Goal: Task Accomplishment & Management: Use online tool/utility

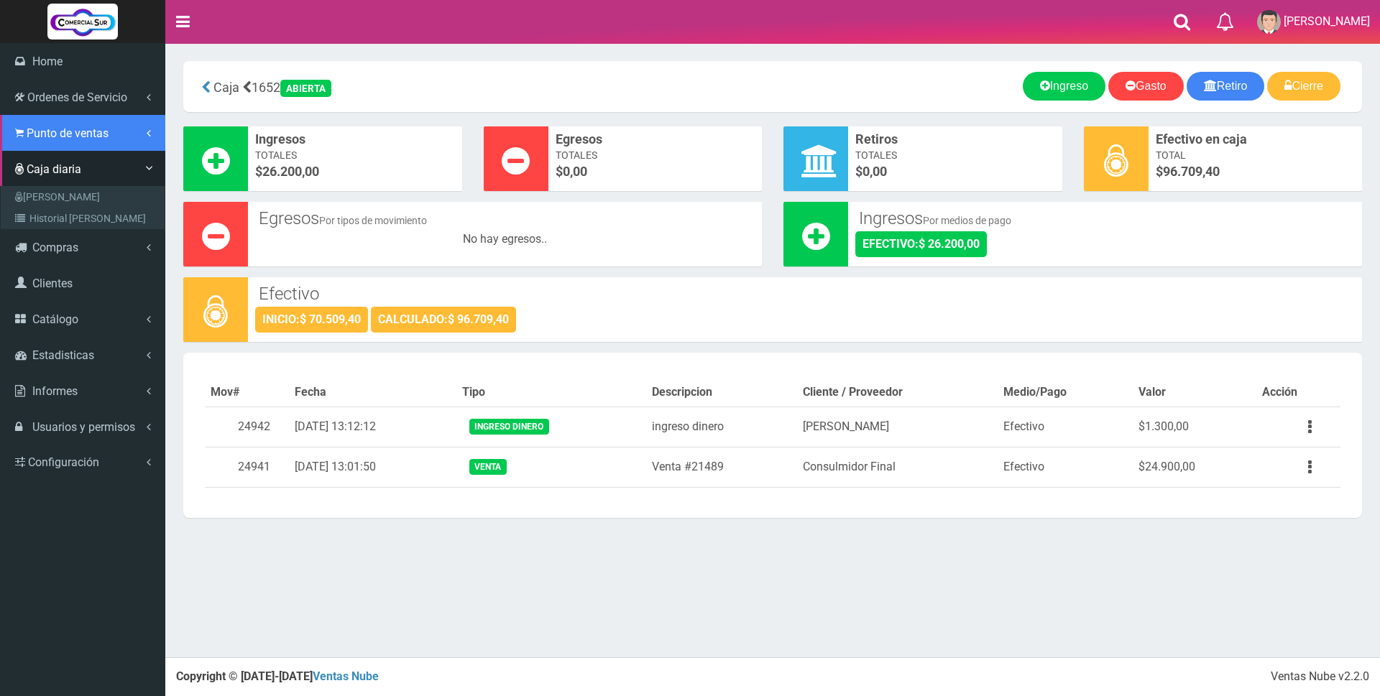
click at [96, 134] on span "Punto de ventas" at bounding box center [68, 133] width 82 height 14
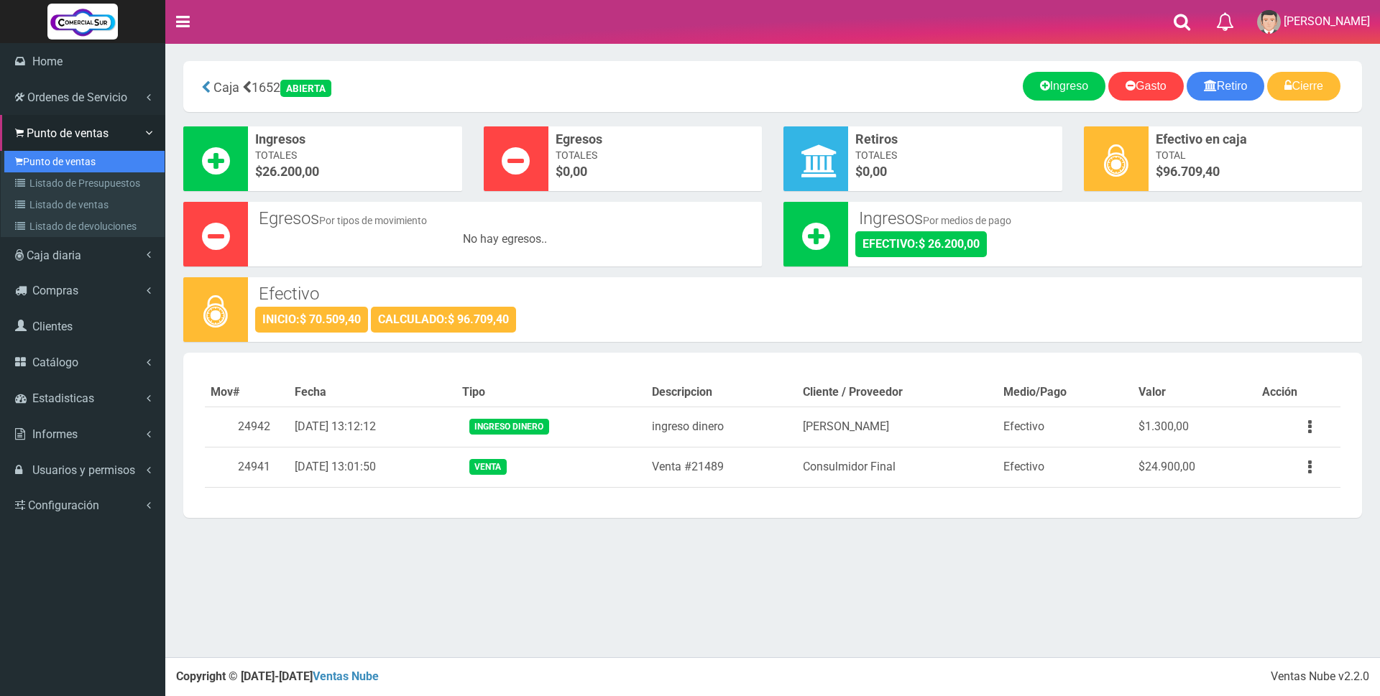
click at [80, 165] on link "Punto de ventas" at bounding box center [84, 162] width 160 height 22
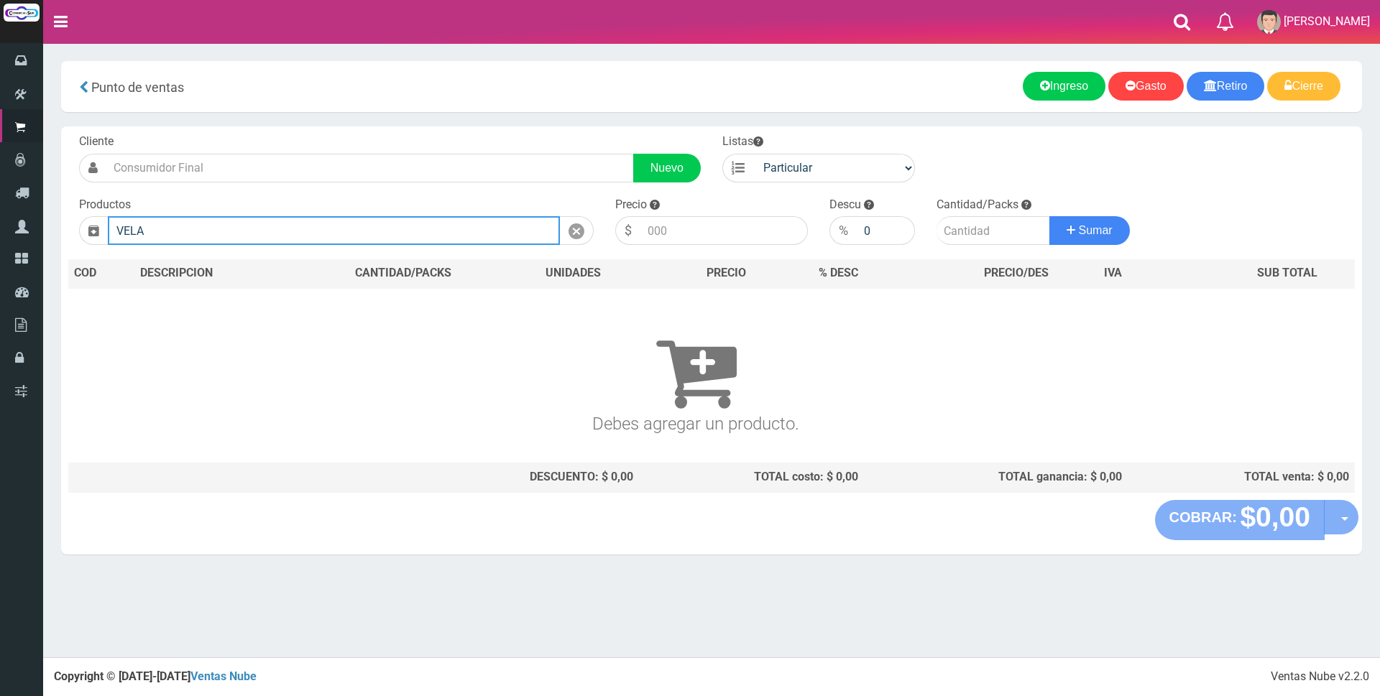
click at [164, 231] on input "VELA" at bounding box center [334, 230] width 452 height 29
type input "V"
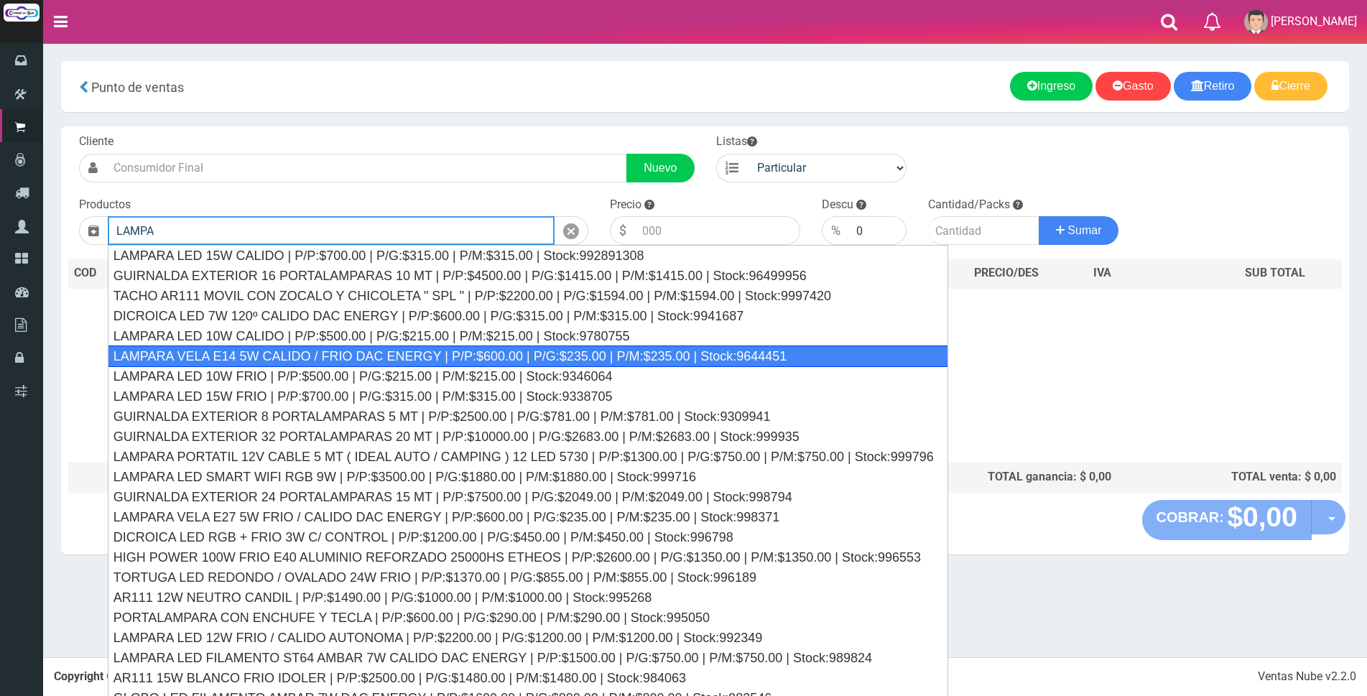
click at [399, 356] on div "LAMPARA VELA E14 5W CALIDO / FRIO DAC ENERGY | P/P:$600.00 | P/G:$235.00 | P/M:…" at bounding box center [528, 357] width 841 height 22
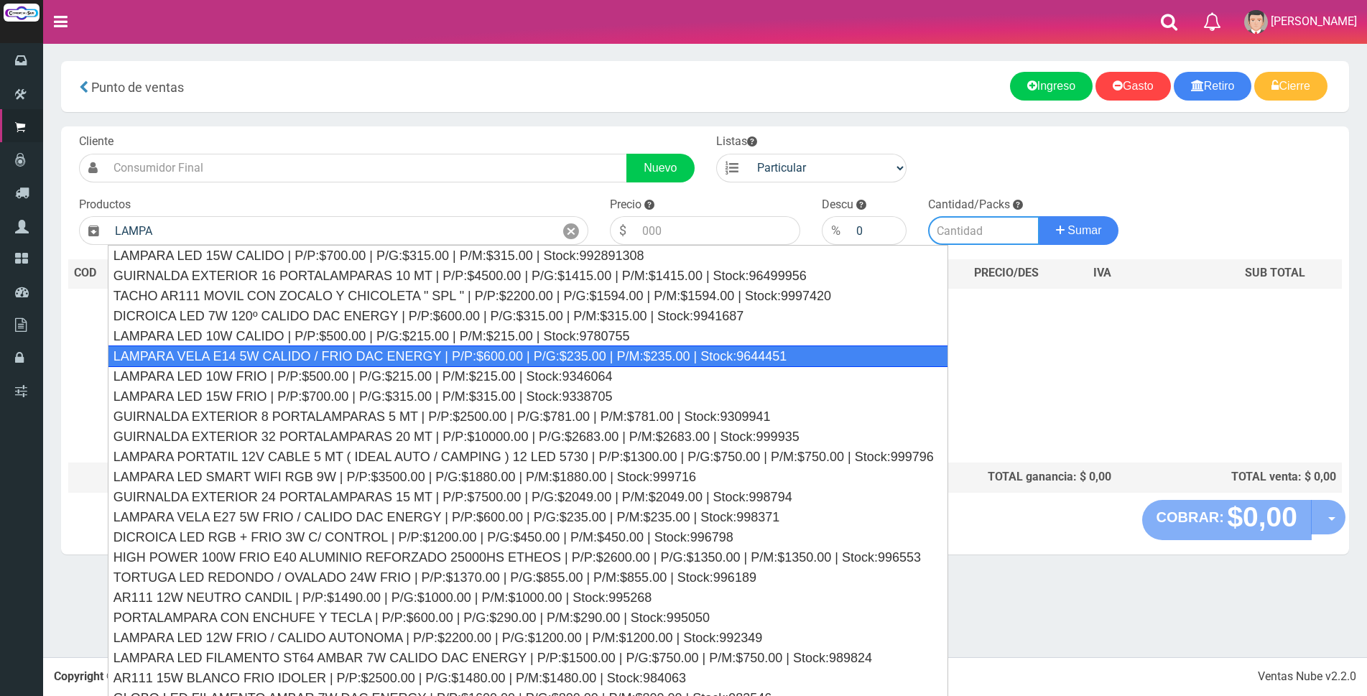
type input "LAMPARA VELA E14 5W CALIDO / FRIO DAC ENERGY | P/P:$600.00 | P/G:$235.00 | P/M:…"
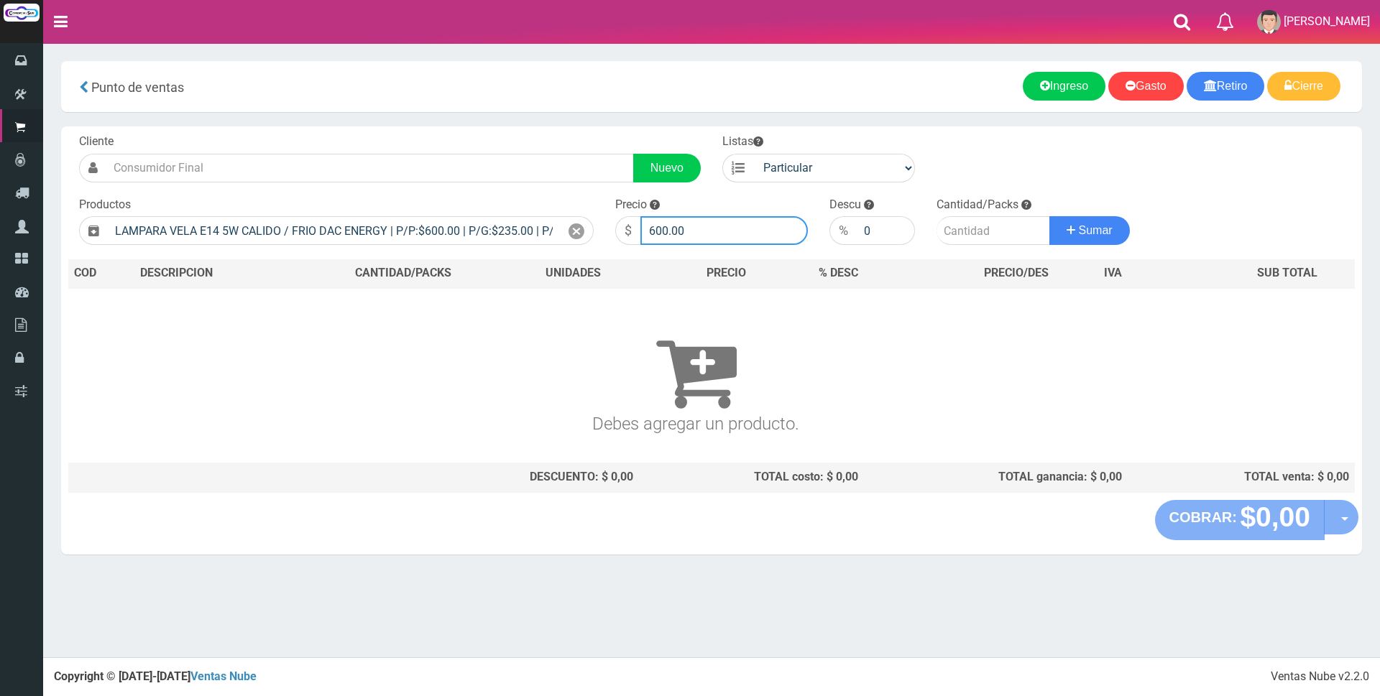
click at [703, 232] on input "600.00" at bounding box center [723, 230] width 167 height 29
type input "6"
type input "2250"
click at [970, 228] on input "number" at bounding box center [993, 230] width 114 height 29
type input "4"
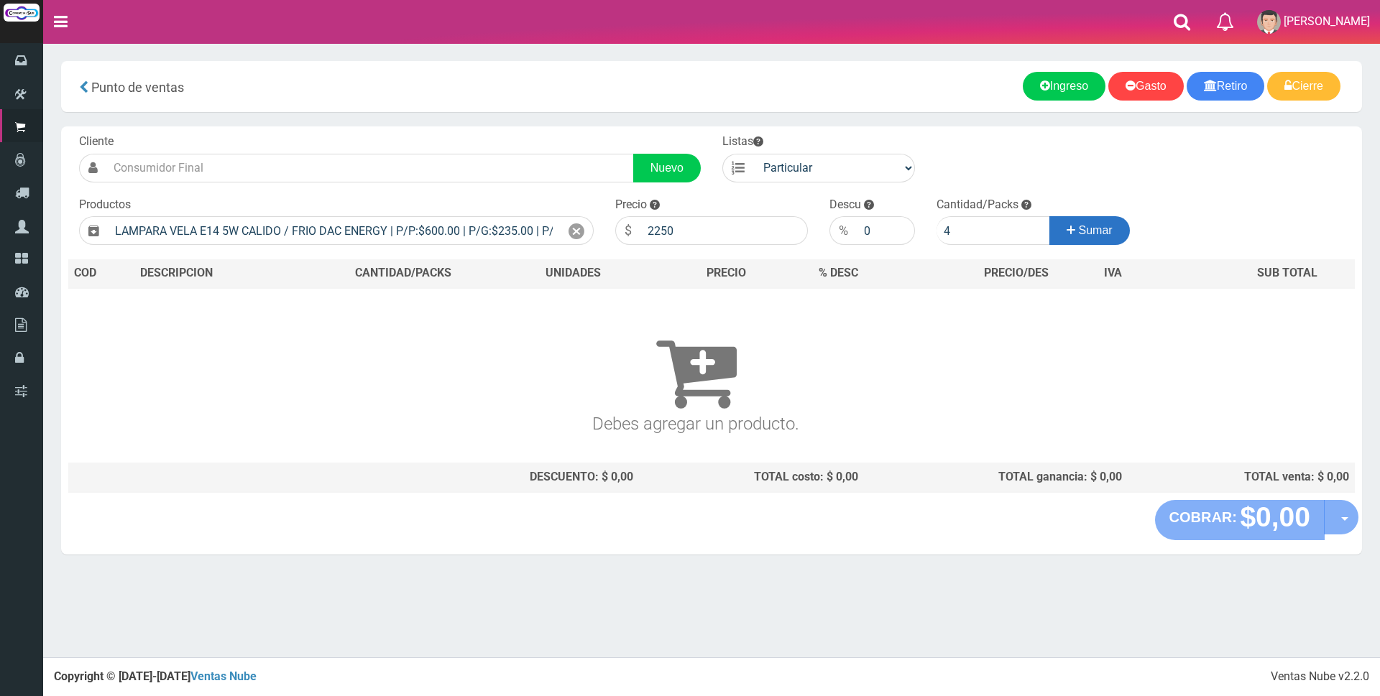
click at [1098, 230] on span "Sumar" at bounding box center [1096, 230] width 34 height 12
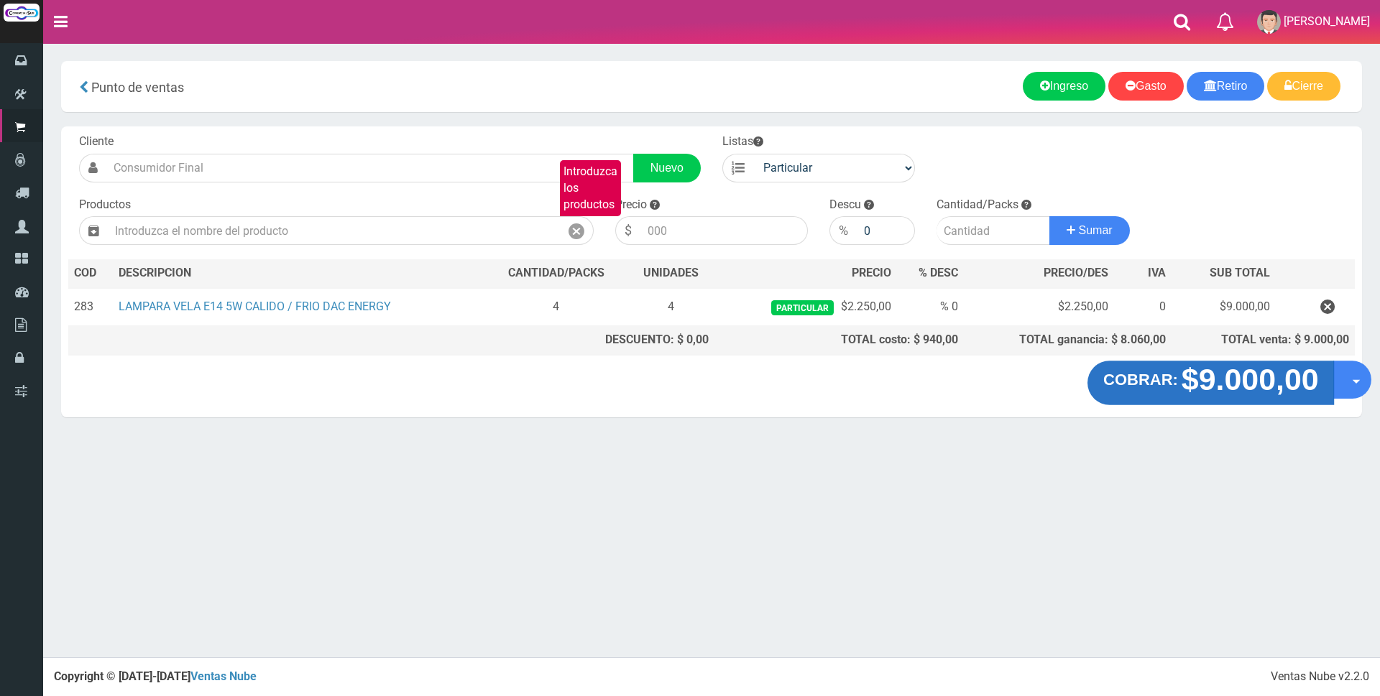
click at [1178, 382] on strong "COBRAR:" at bounding box center [1140, 379] width 75 height 17
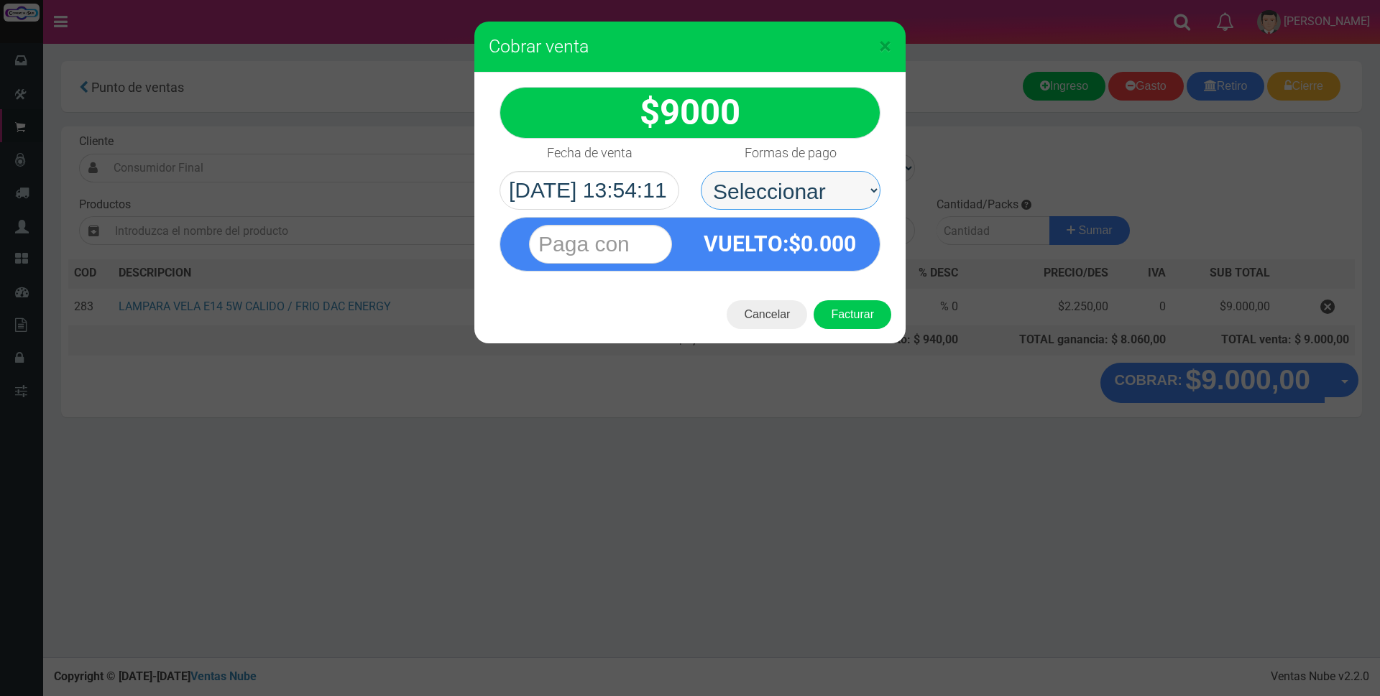
click at [786, 183] on select "Seleccionar Efectivo Tarjeta de Crédito Depósito Débito" at bounding box center [791, 190] width 180 height 39
select select "Tarjeta de Crédito"
click at [701, 171] on select "Seleccionar Efectivo Tarjeta de Crédito Depósito Débito" at bounding box center [791, 190] width 180 height 39
click at [652, 245] on input "text" at bounding box center [600, 244] width 143 height 39
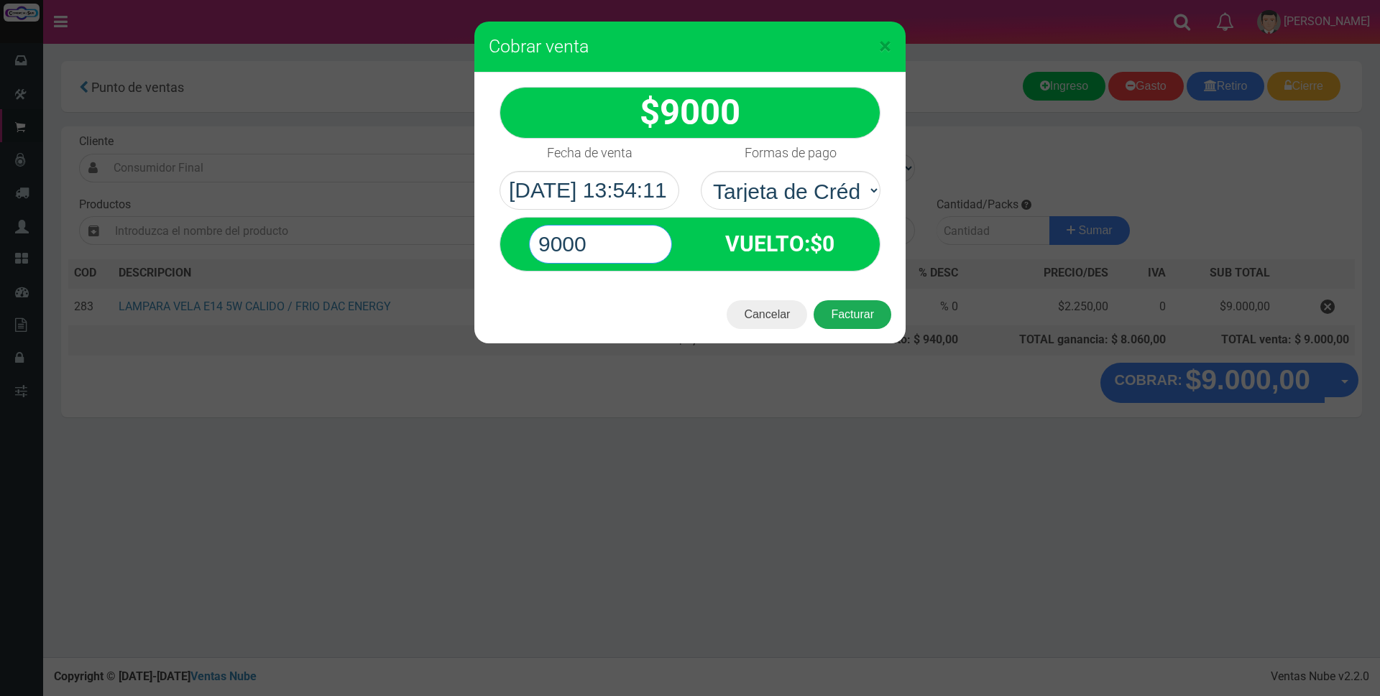
type input "9000"
click at [859, 315] on button "Facturar" at bounding box center [852, 314] width 78 height 29
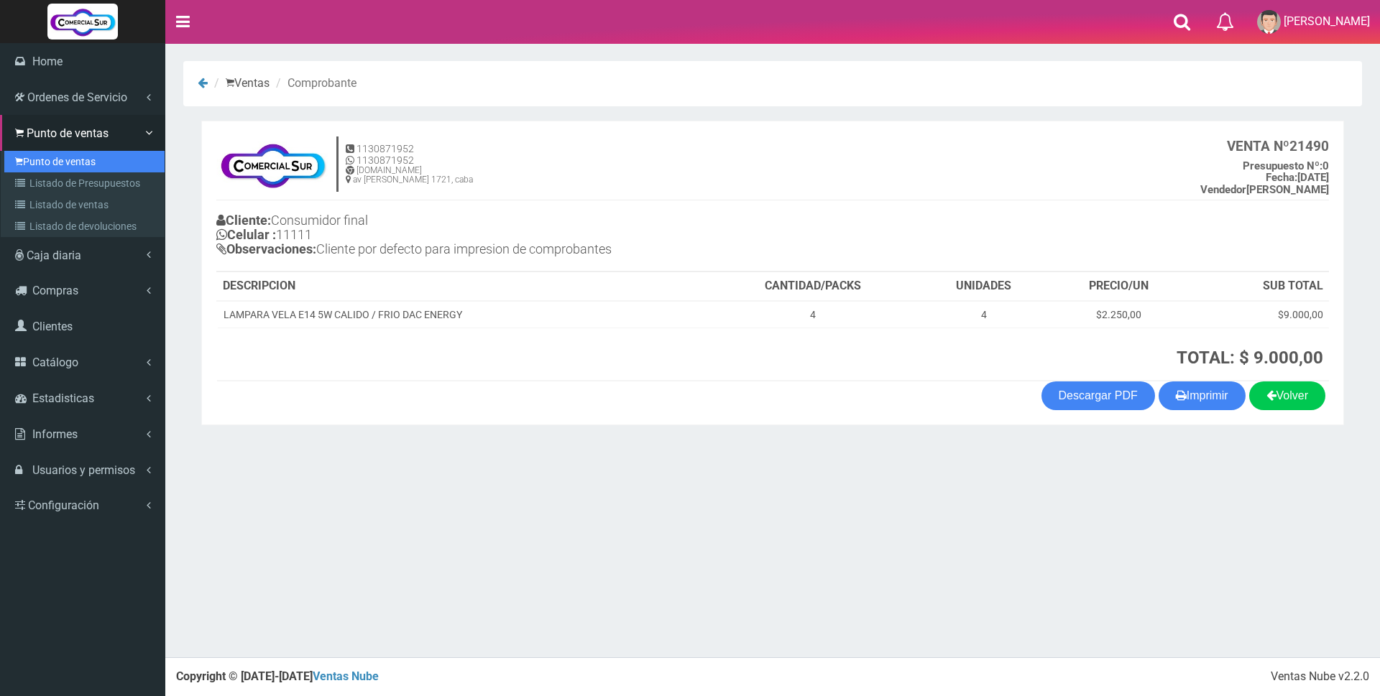
click at [57, 162] on link "Punto de ventas" at bounding box center [84, 162] width 160 height 22
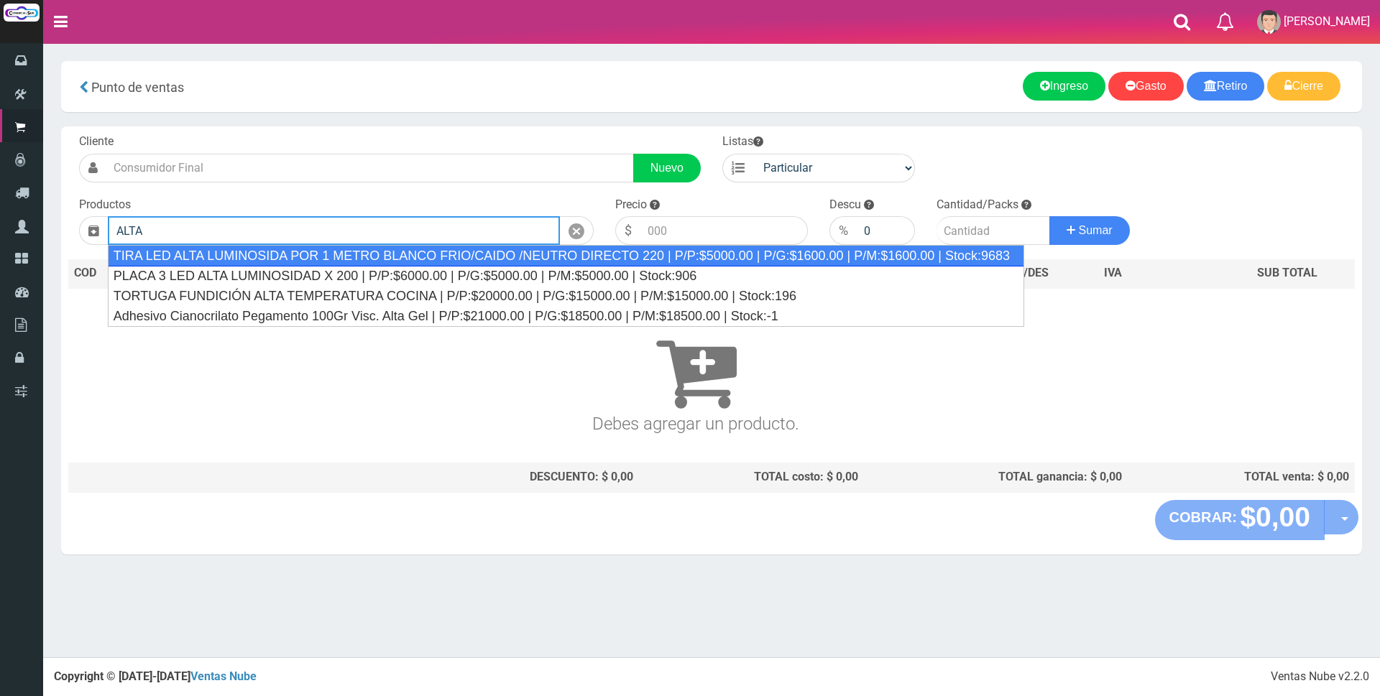
click at [642, 259] on div "TIRA LED ALTA LUMINOSIDA POR 1 METRO BLANCO FRIO/CAIDO /NEUTRO DIRECTO 220 | P/…" at bounding box center [566, 256] width 916 height 22
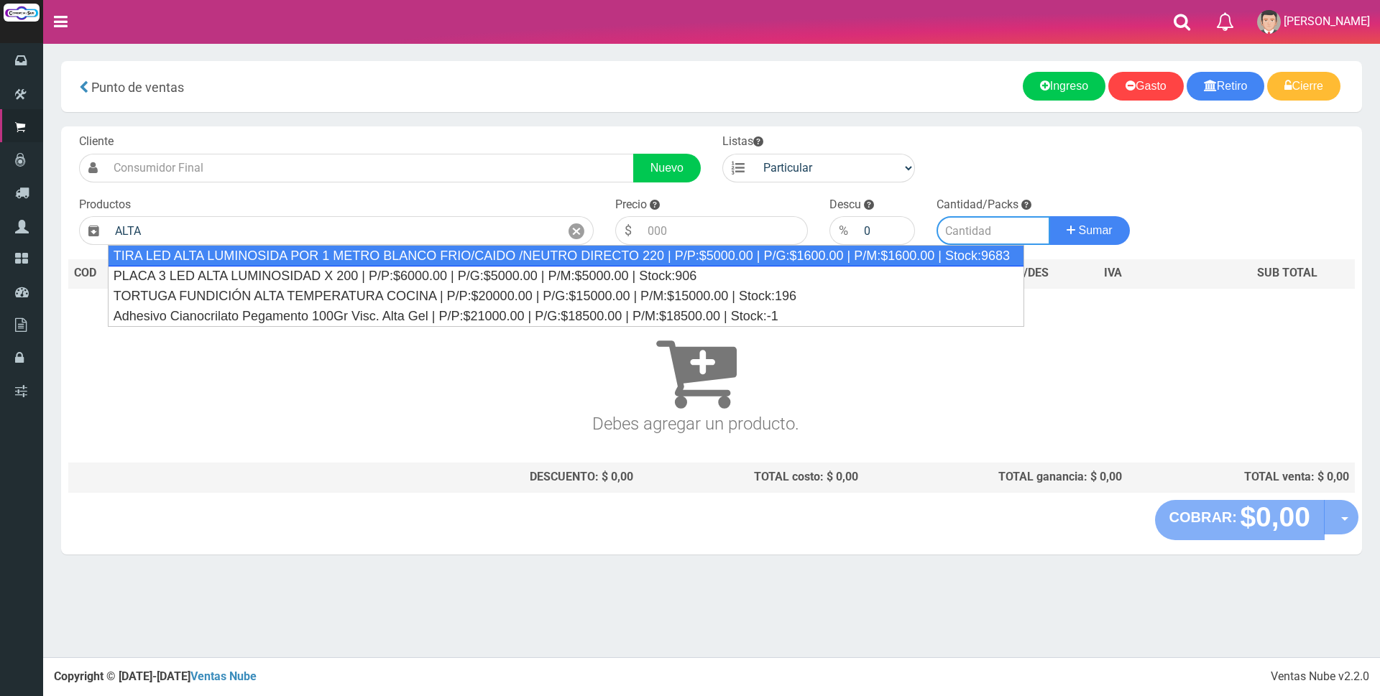
type input "TIRA LED ALTA LUMINOSIDA POR 1 METRO BLANCO FRIO/CAIDO /NEUTRO DIRECTO 220 | P/…"
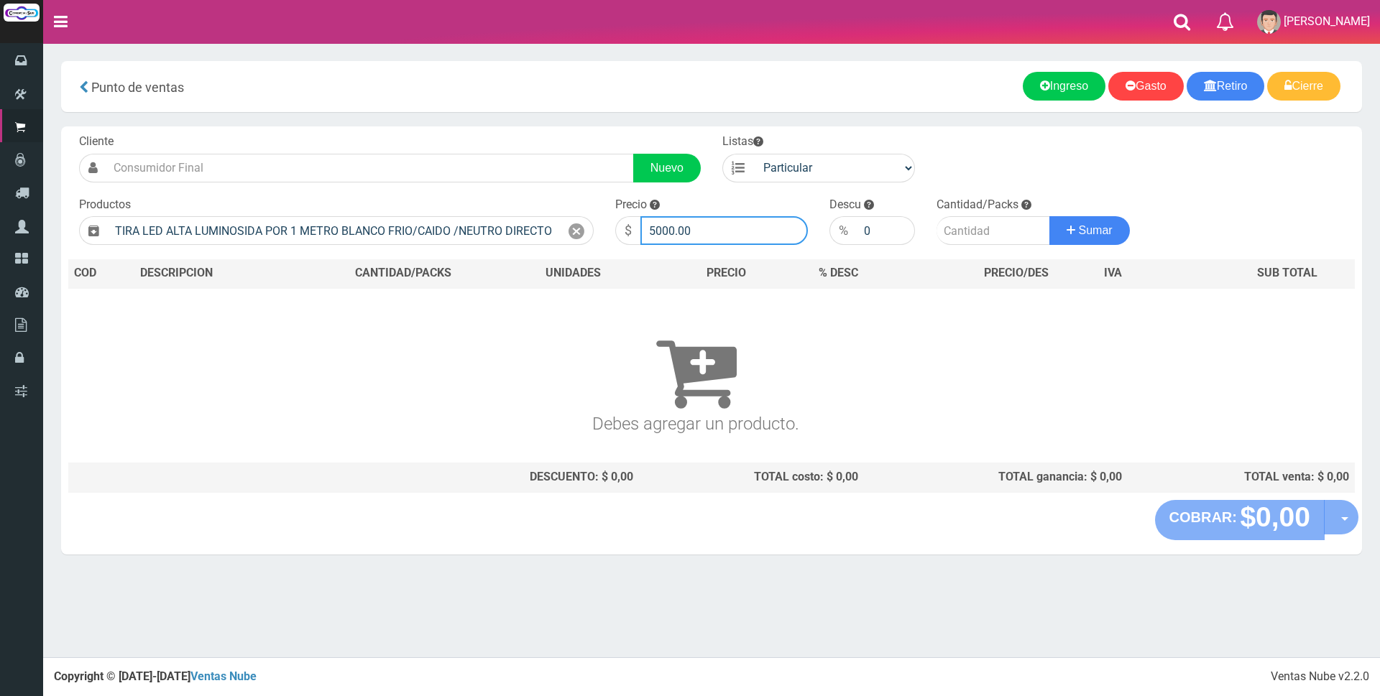
click at [717, 229] on input "5000.00" at bounding box center [723, 230] width 167 height 29
type input "5"
type input "15000"
click at [959, 228] on input "number" at bounding box center [993, 230] width 114 height 29
type input "1"
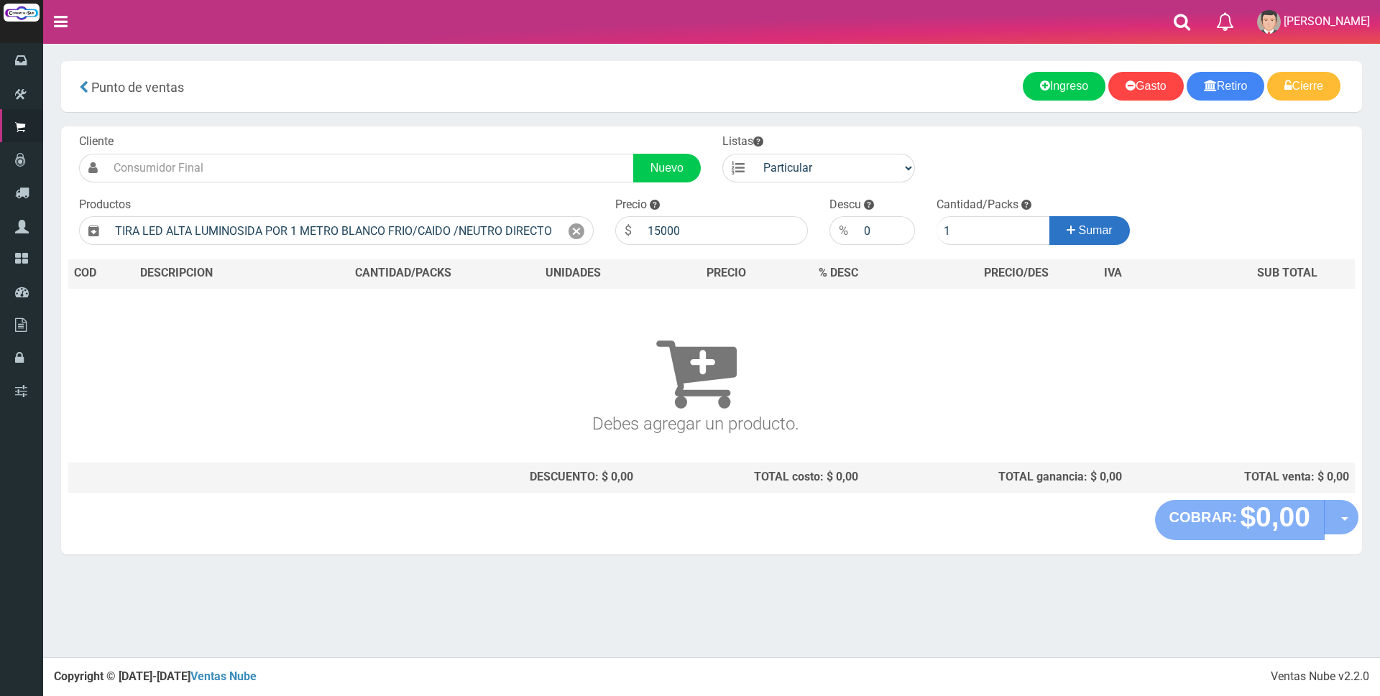
click at [1095, 237] on button "Sumar" at bounding box center [1089, 230] width 80 height 29
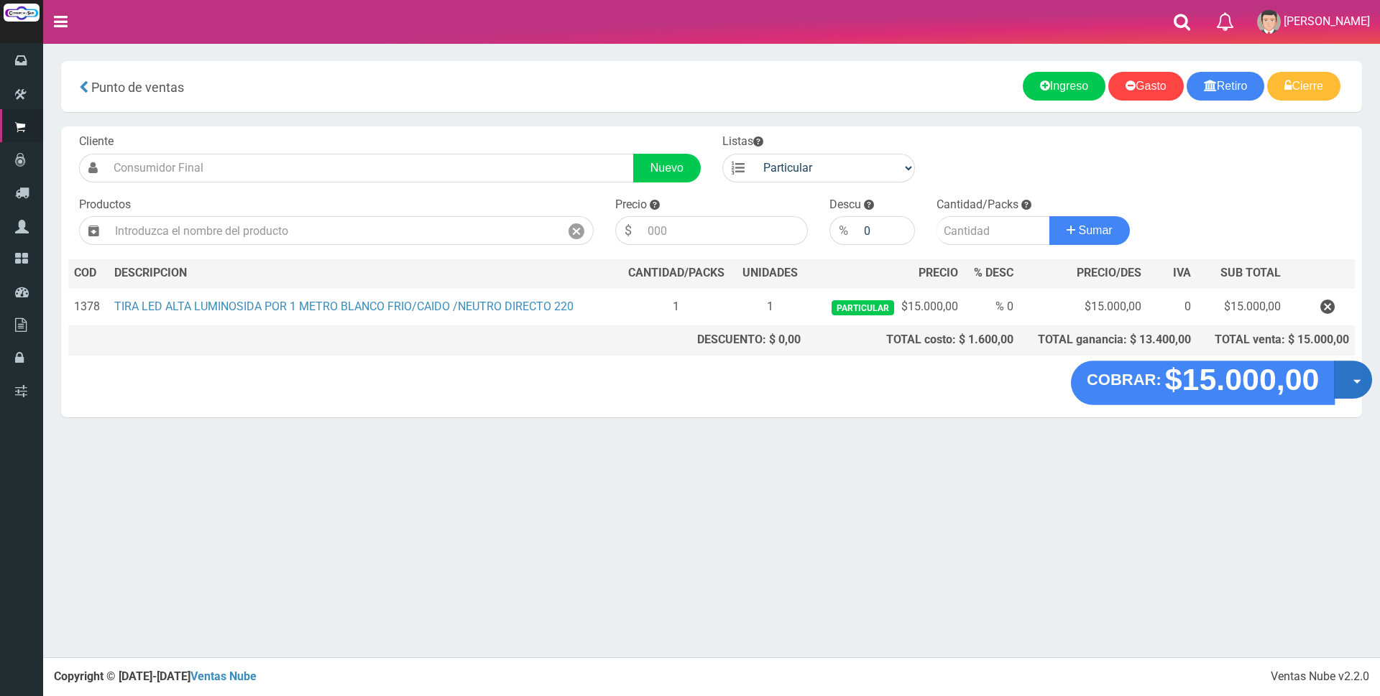
click at [1351, 384] on button "Opciones" at bounding box center [1353, 380] width 38 height 38
click at [1346, 415] on link "Crear presupuesto" at bounding box center [1306, 417] width 129 height 33
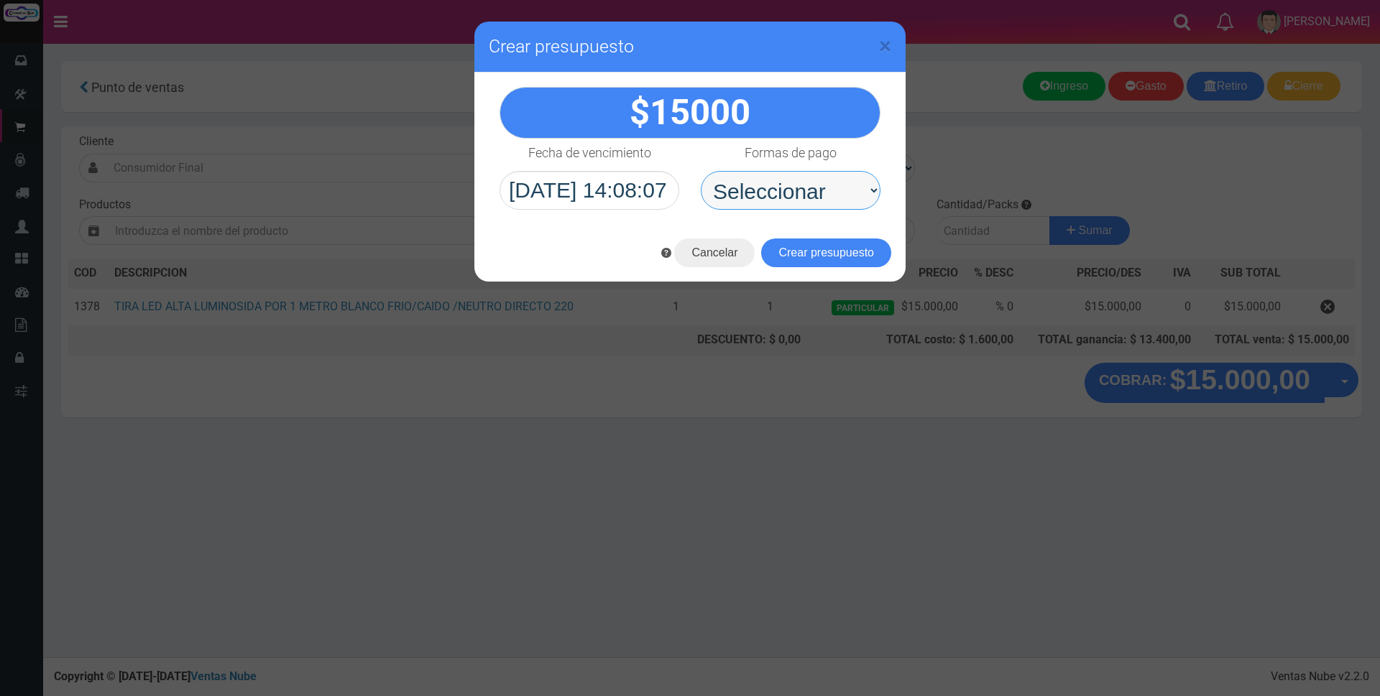
click at [831, 185] on select "Seleccionar Efectivo Tarjeta de Crédito Depósito Débito" at bounding box center [791, 190] width 180 height 39
select select "Depósito"
click at [701, 171] on select "Seleccionar Efectivo Tarjeta de Crédito Depósito Débito" at bounding box center [791, 190] width 180 height 39
click at [821, 258] on button "Crear presupuesto" at bounding box center [826, 253] width 130 height 29
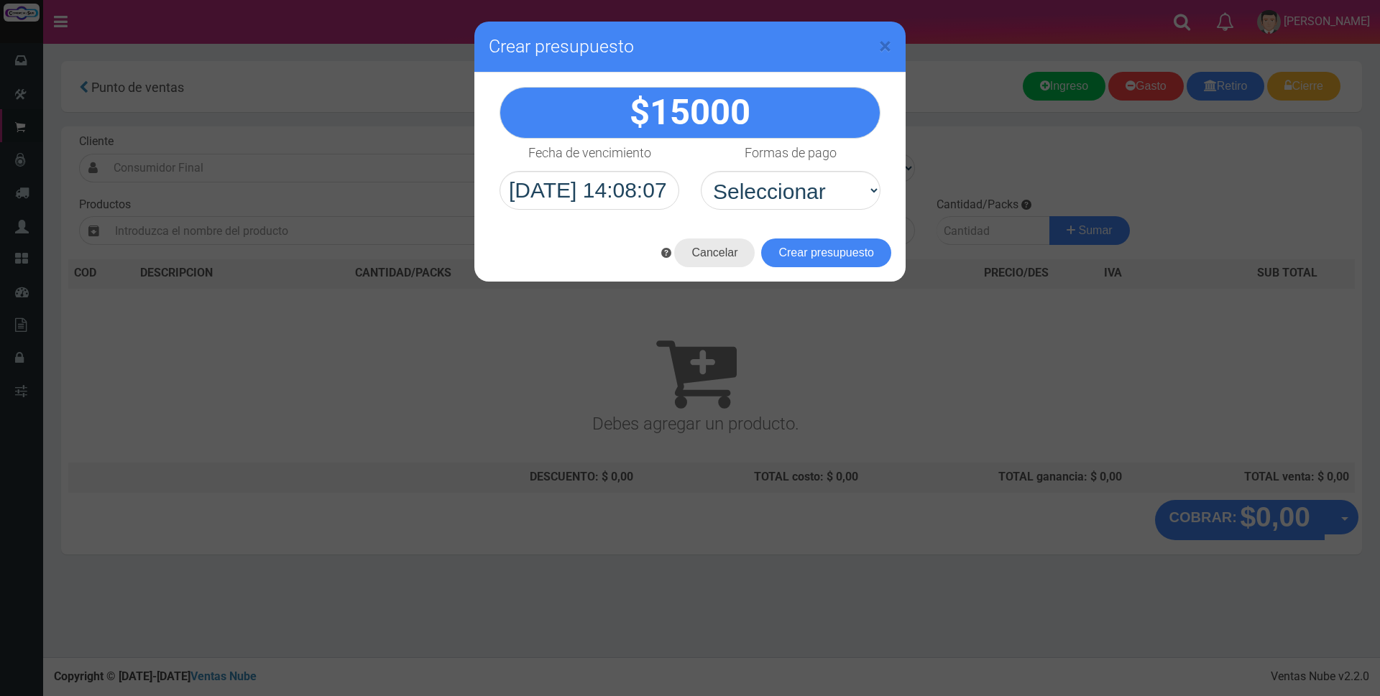
click at [698, 252] on button "Cancelar" at bounding box center [714, 253] width 80 height 29
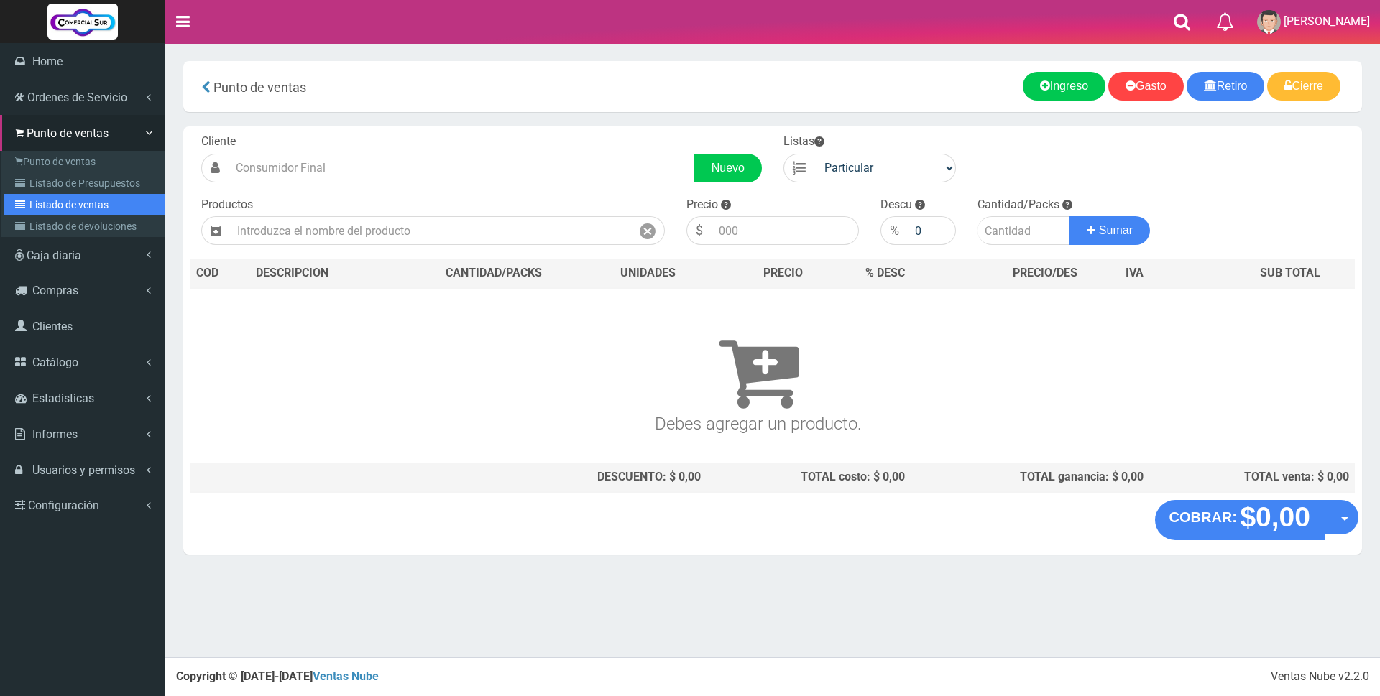
click at [55, 208] on link "Listado de ventas" at bounding box center [84, 205] width 160 height 22
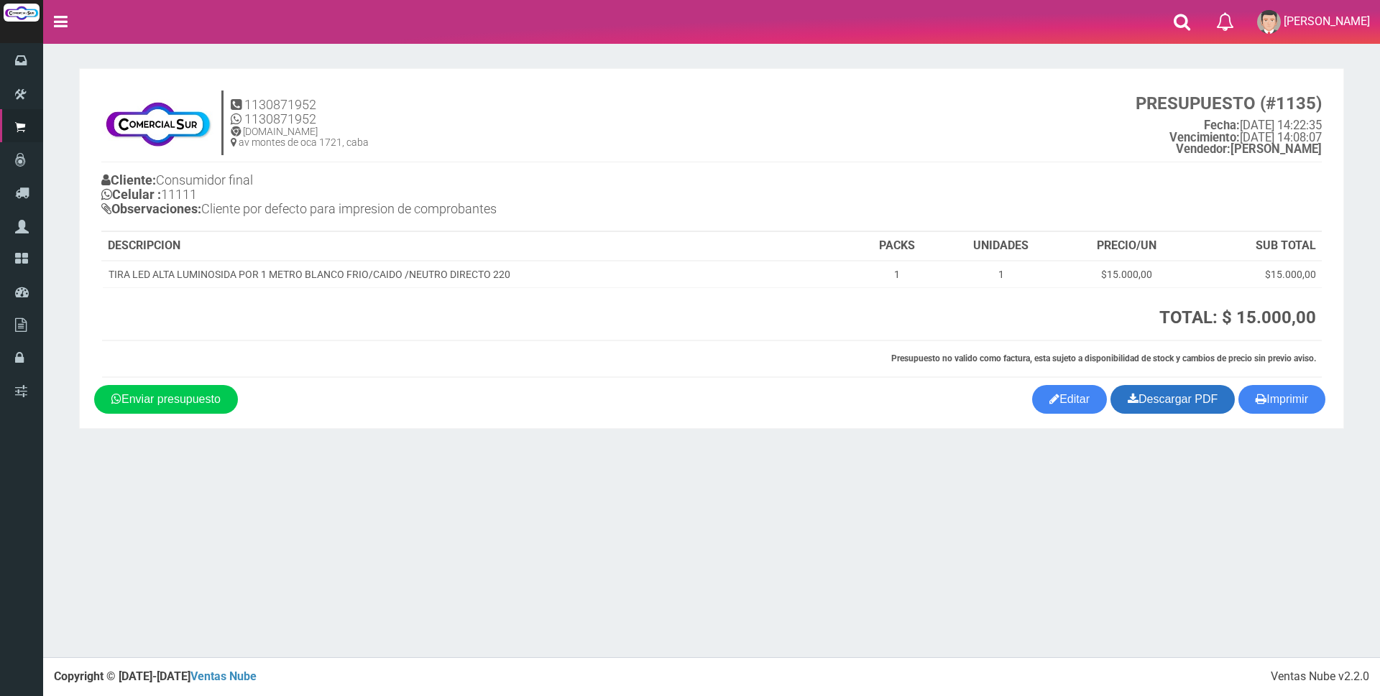
click at [1181, 401] on link "Descargar PDF" at bounding box center [1172, 399] width 124 height 29
click at [1076, 410] on link "Editar" at bounding box center [1069, 399] width 75 height 29
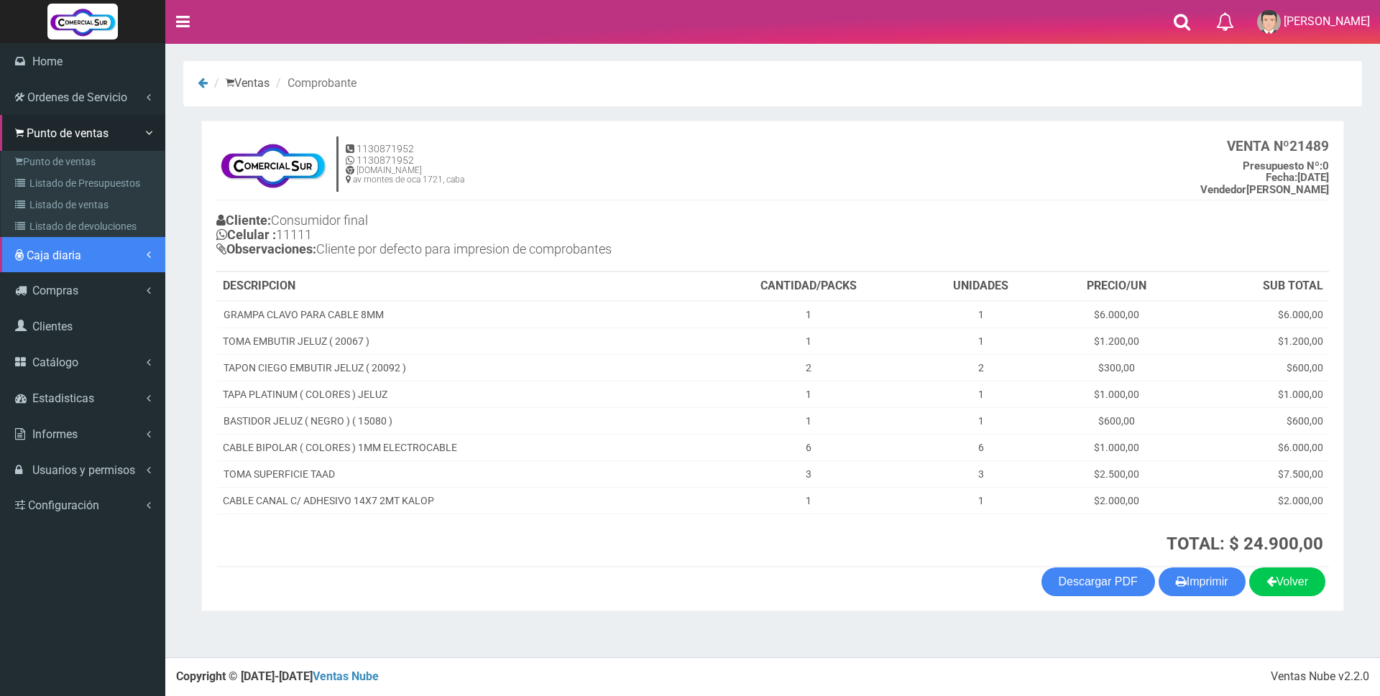
click at [47, 250] on span "Caja diaria" at bounding box center [54, 256] width 55 height 14
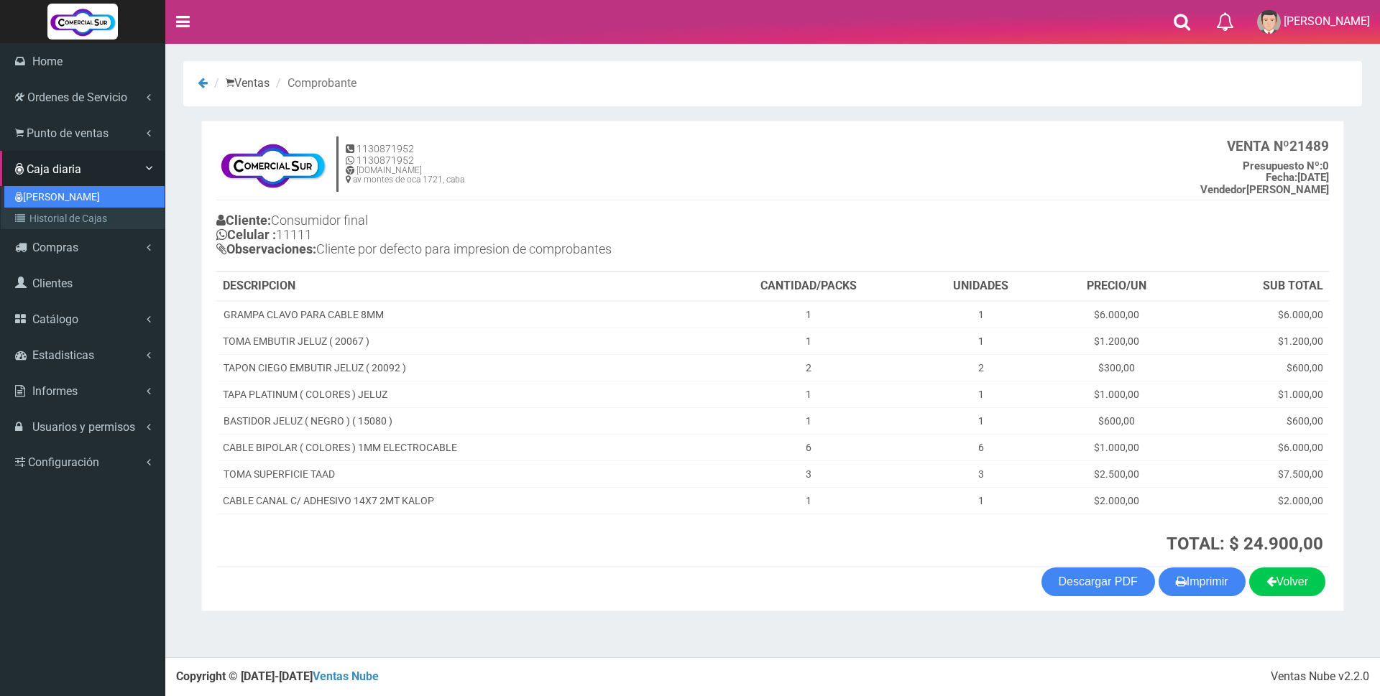
click at [56, 203] on link "[PERSON_NAME]" at bounding box center [84, 197] width 160 height 22
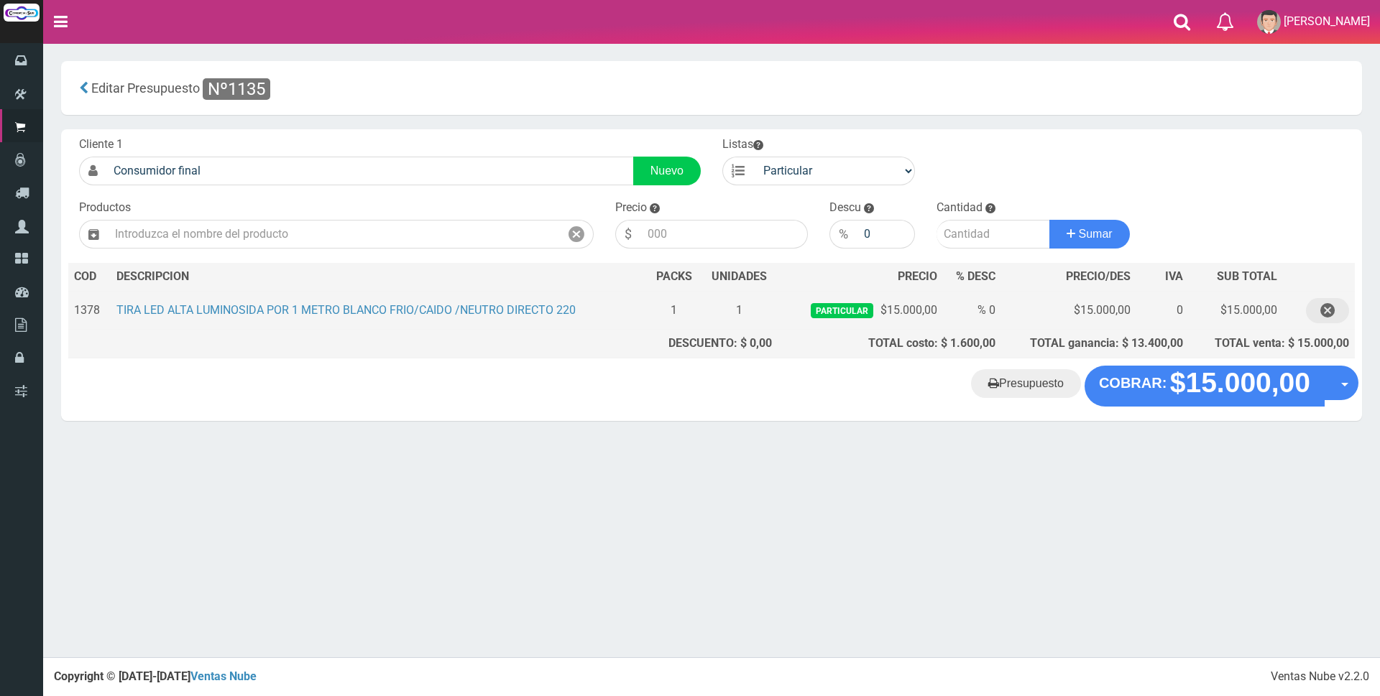
click at [1328, 310] on icon "button" at bounding box center [1327, 310] width 14 height 25
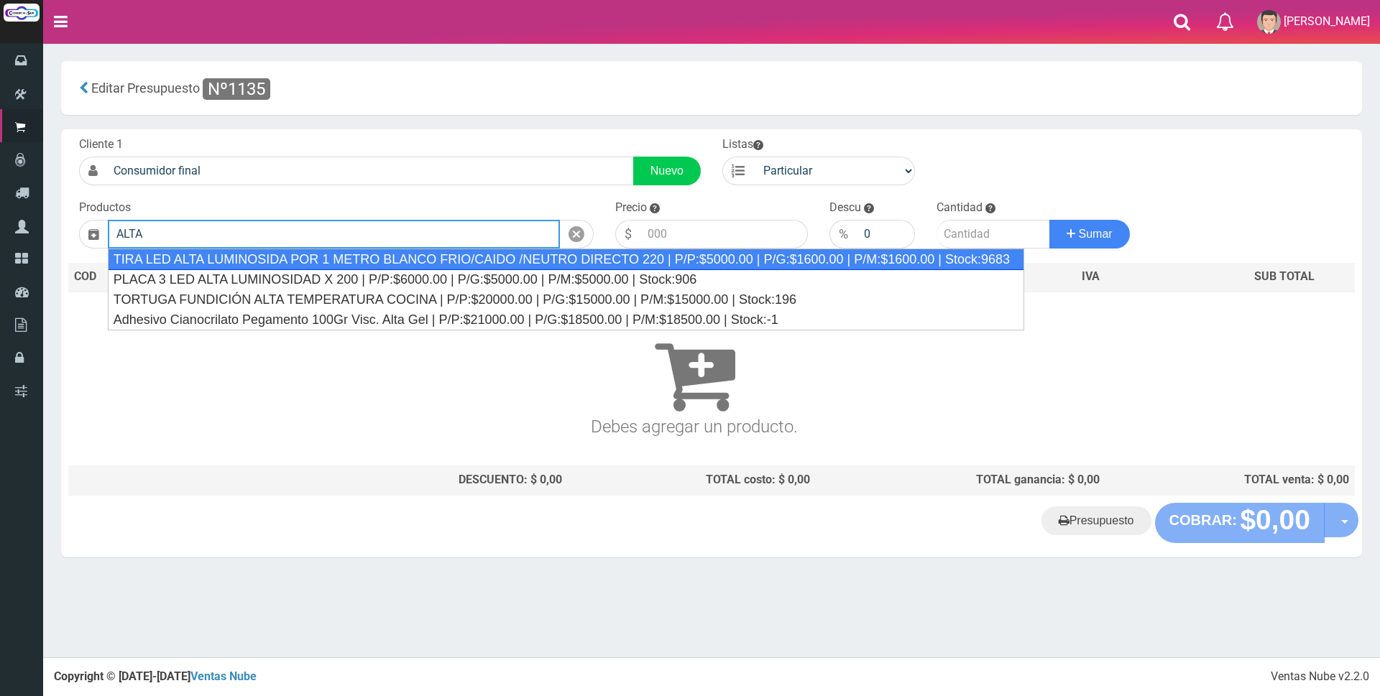
click at [409, 260] on div "TIRA LED ALTA LUMINOSIDA POR 1 METRO BLANCO FRIO/CAIDO /NEUTRO DIRECTO 220 | P/…" at bounding box center [566, 260] width 916 height 22
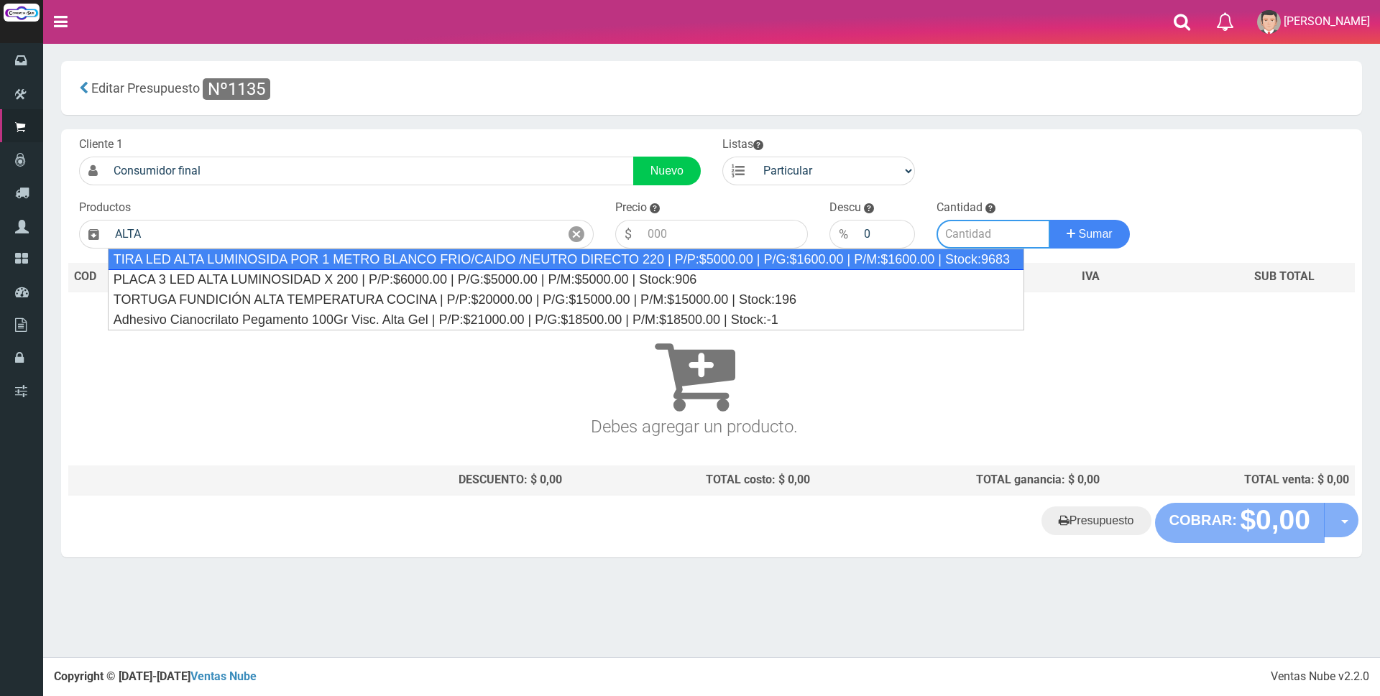
type input "TIRA LED ALTA LUMINOSIDA POR 1 METRO BLANCO FRIO/CAIDO /NEUTRO DIRECTO 220 | P/…"
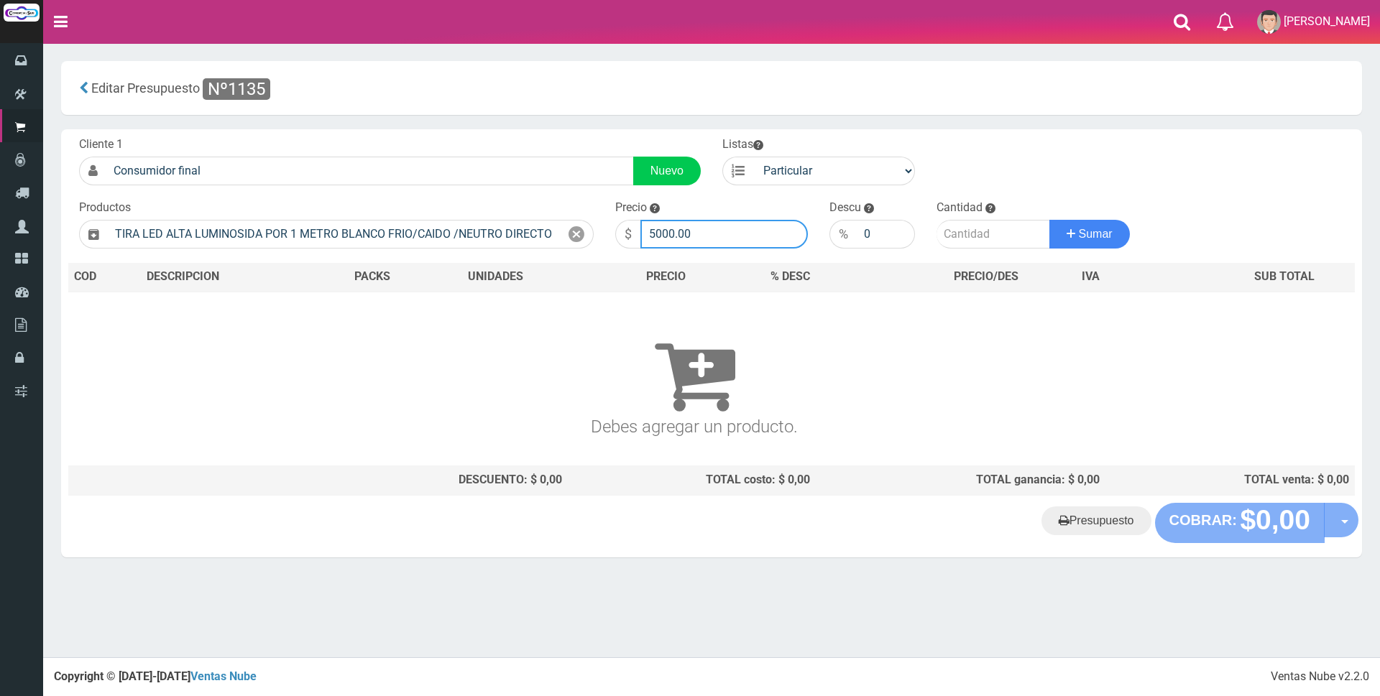
click at [711, 239] on input "5000.00" at bounding box center [723, 234] width 167 height 29
type input "5"
type input "12000"
click at [968, 236] on input "number" at bounding box center [993, 234] width 114 height 29
type input "1"
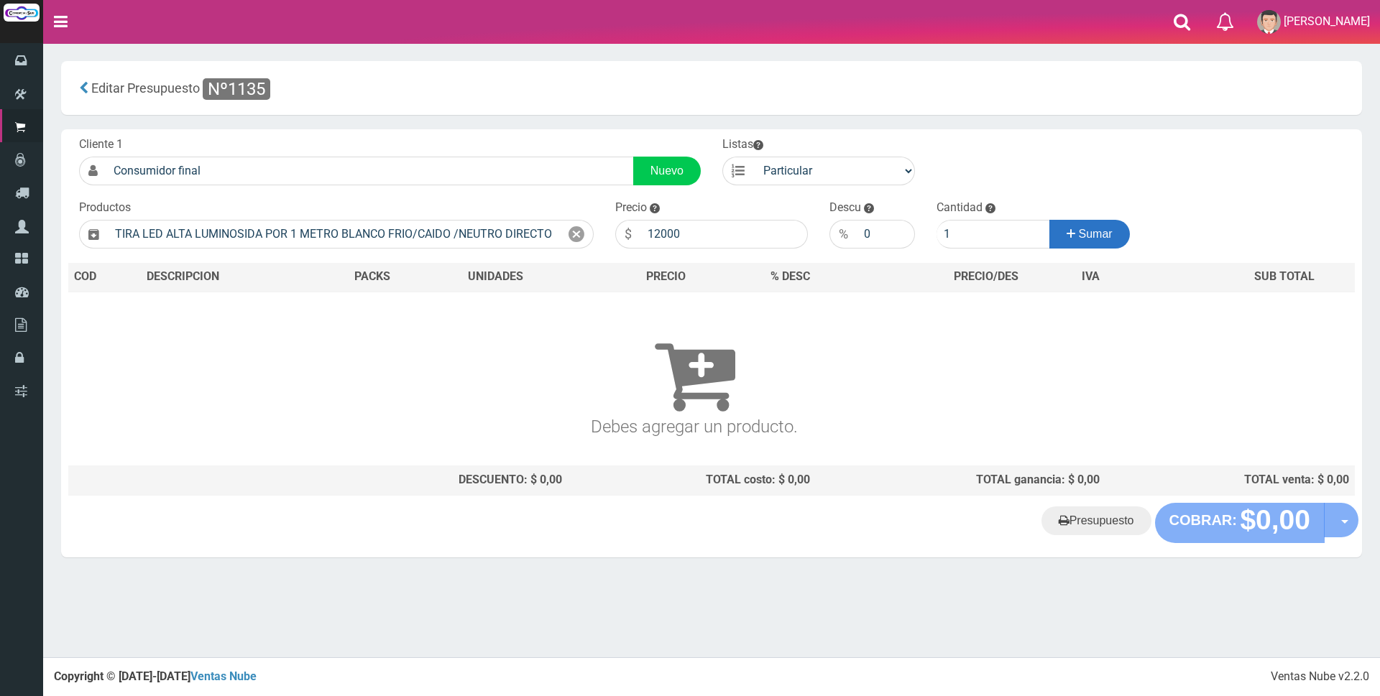
click at [1102, 233] on span "Sumar" at bounding box center [1096, 234] width 34 height 12
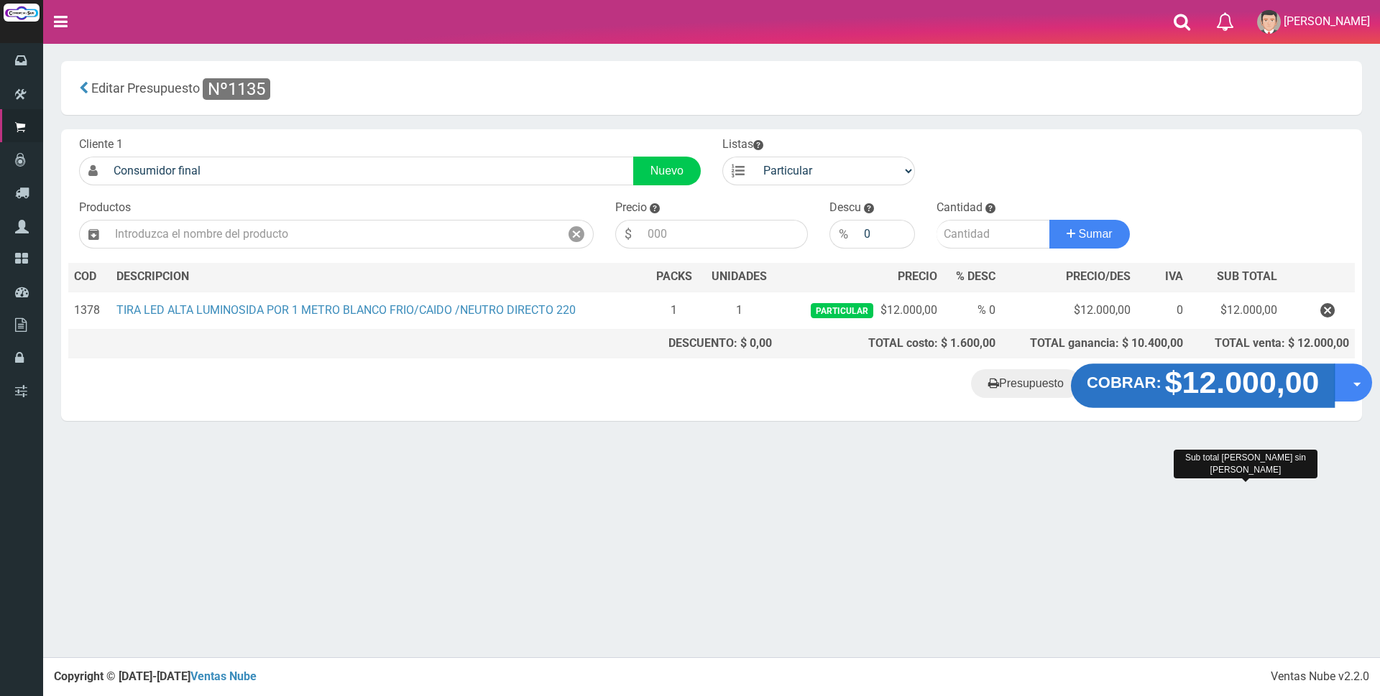
click at [1214, 384] on strong "$12.000,00" at bounding box center [1242, 383] width 154 height 34
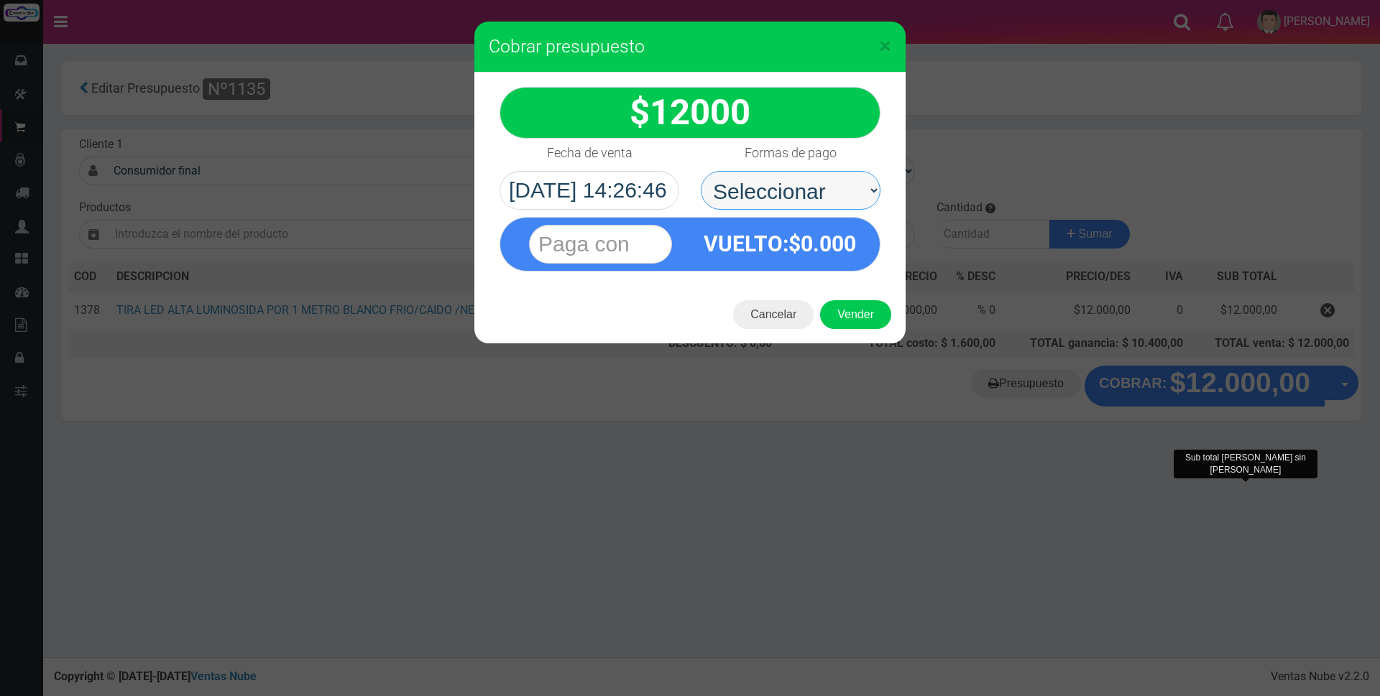
click at [829, 187] on select "Seleccionar Efectivo Tarjeta de Crédito Depósito Débito" at bounding box center [791, 190] width 180 height 39
select select "Efectivo"
click at [701, 171] on select "Seleccionar Efectivo Tarjeta de Crédito Depósito Débito" at bounding box center [791, 190] width 180 height 39
click at [639, 242] on input "text" at bounding box center [600, 244] width 143 height 39
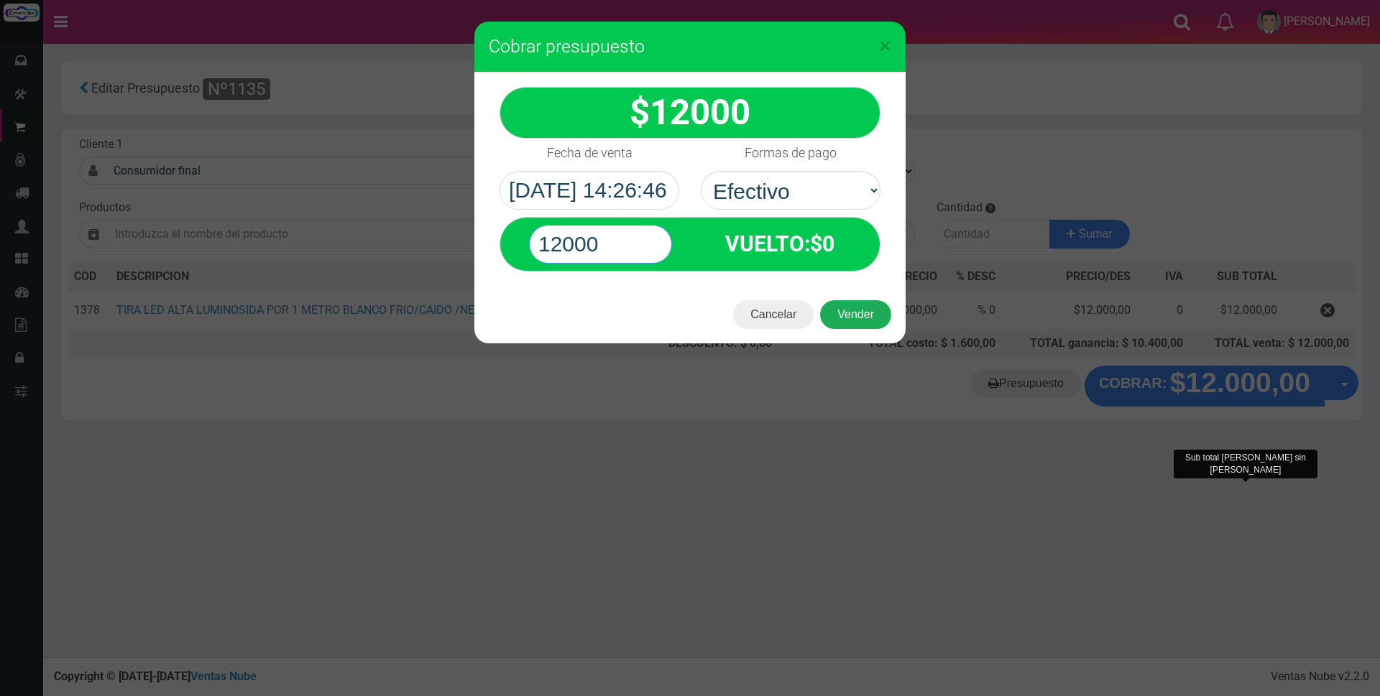
type input "12000"
click at [871, 315] on button "Vender" at bounding box center [855, 314] width 71 height 29
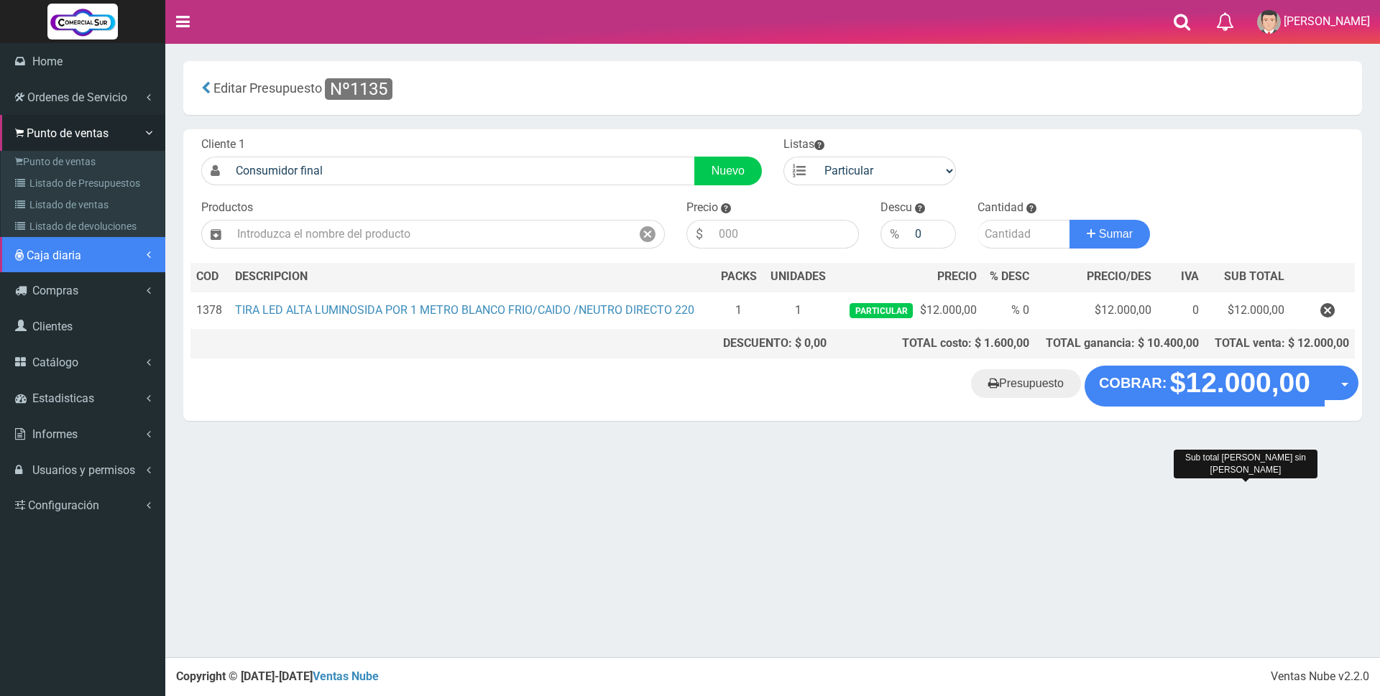
click at [42, 259] on span "Caja diaria" at bounding box center [54, 256] width 55 height 14
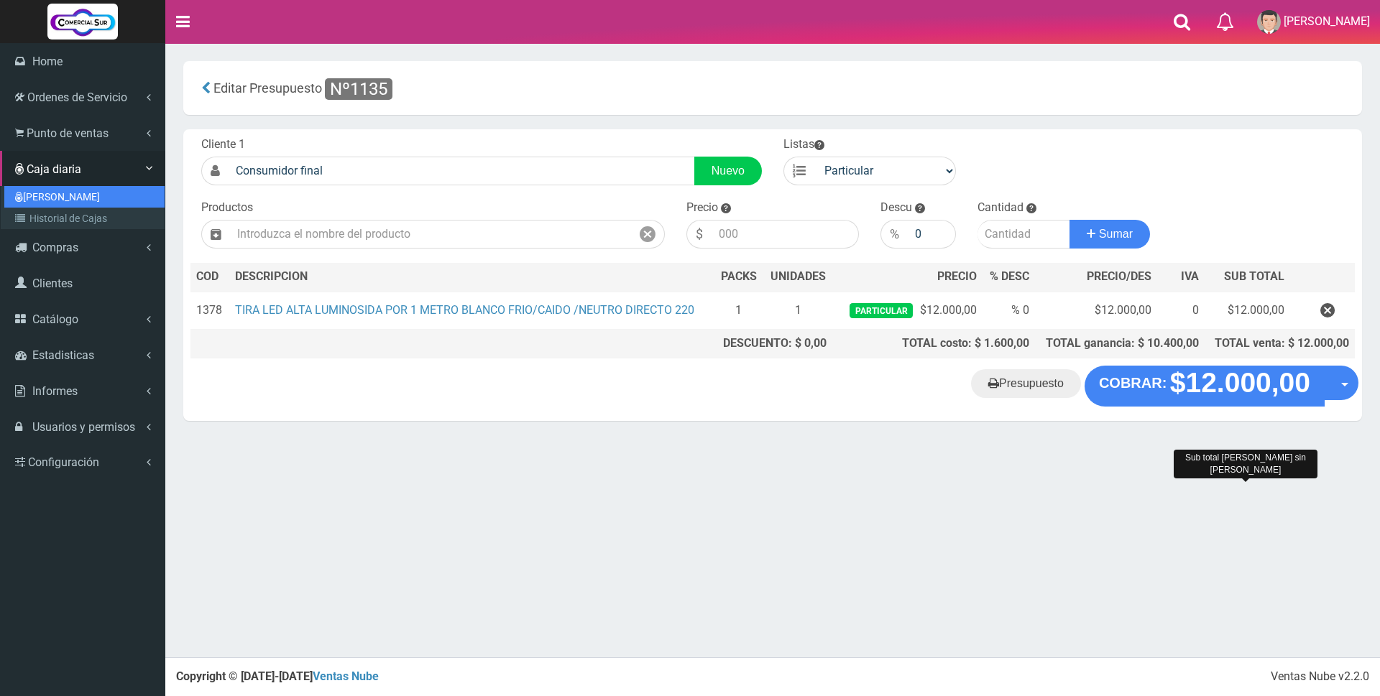
click at [57, 194] on link "[PERSON_NAME]" at bounding box center [84, 197] width 160 height 22
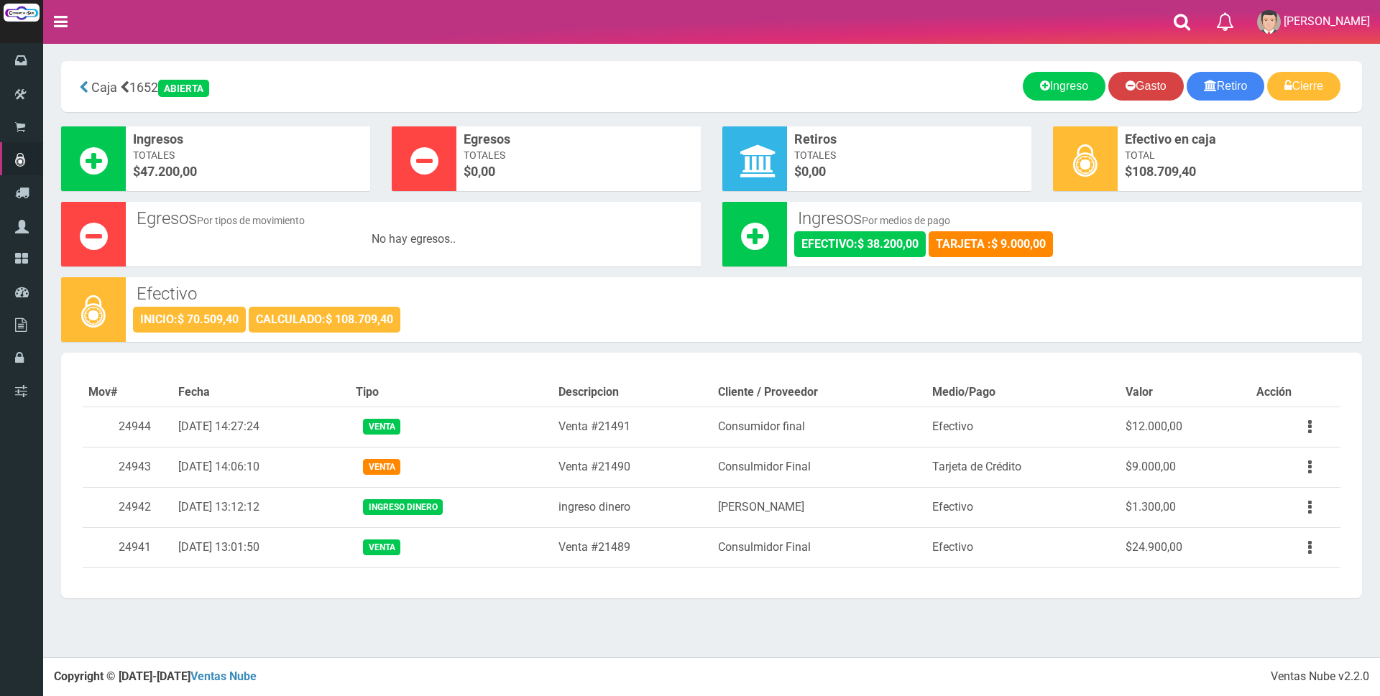
click at [1135, 86] on link "Gasto" at bounding box center [1145, 86] width 75 height 29
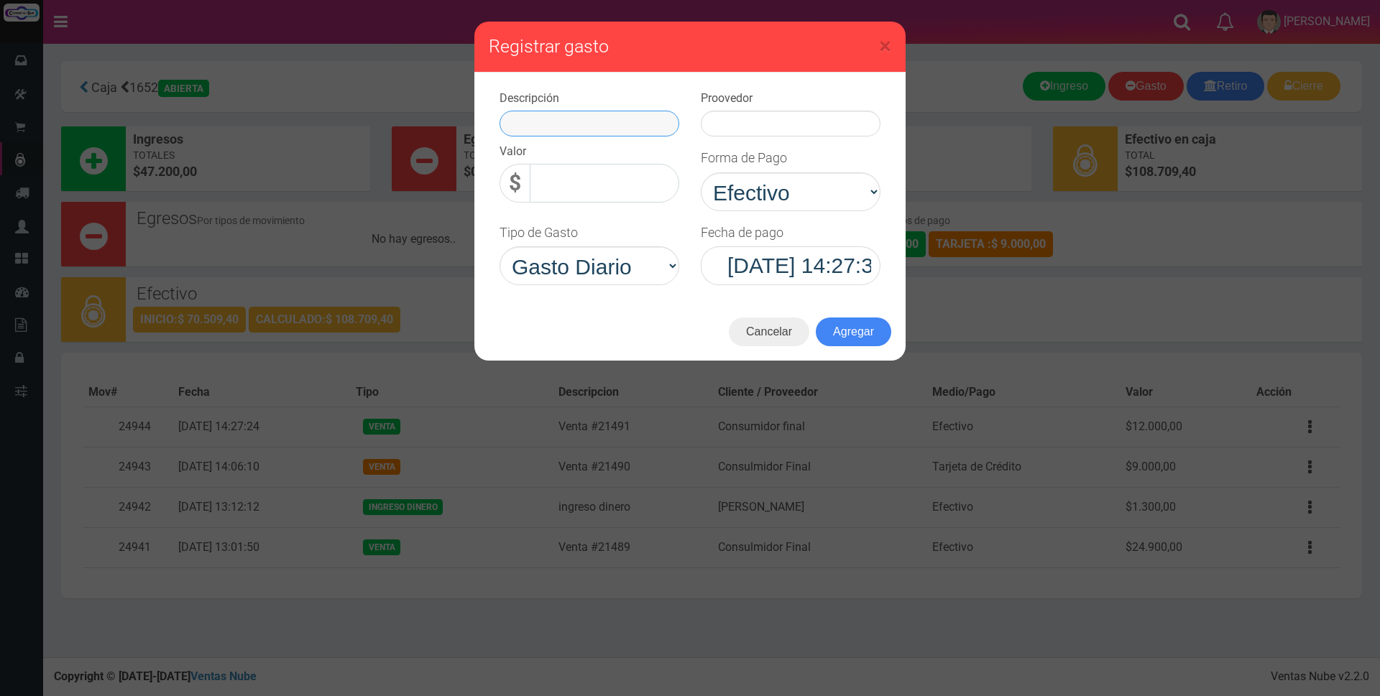
click at [657, 123] on input "text" at bounding box center [589, 124] width 180 height 26
type input "agua"
click at [732, 119] on input "text" at bounding box center [791, 124] width 180 height 26
type input "AGUA"
click at [621, 173] on input "0,00" at bounding box center [604, 183] width 149 height 39
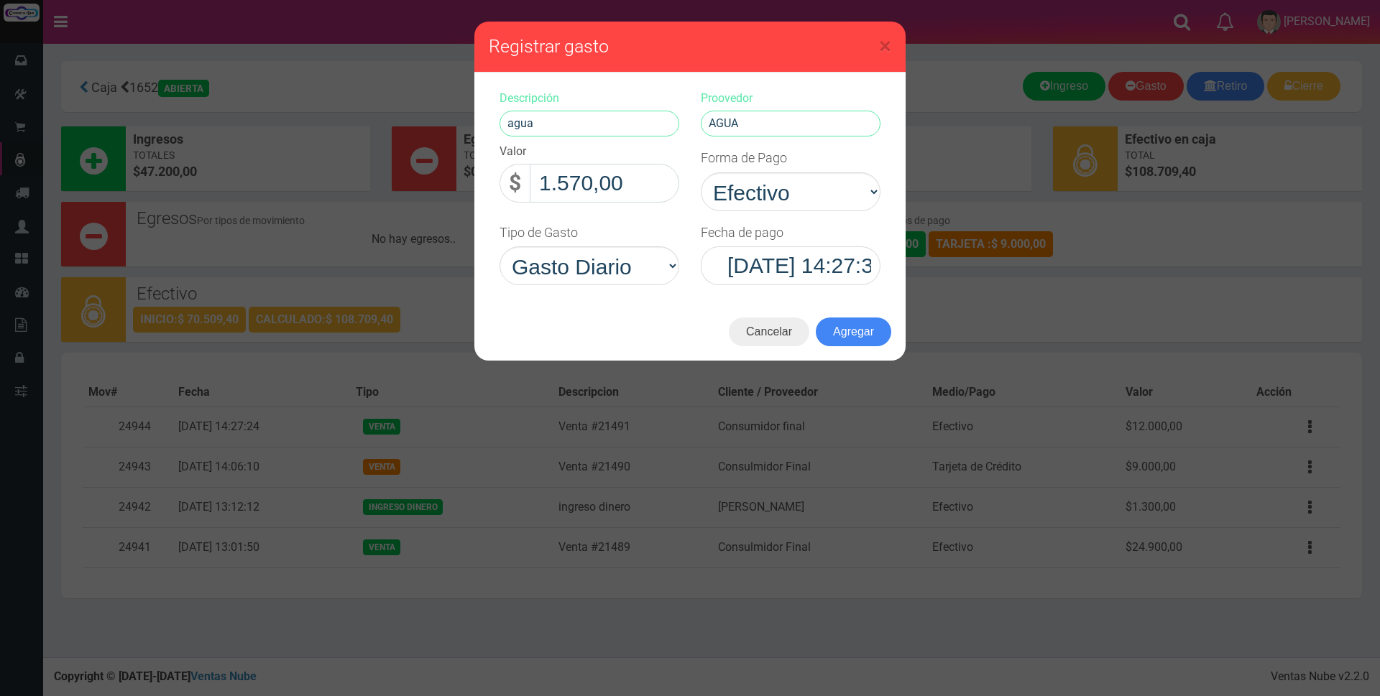
type input "15.700,00"
click at [845, 333] on button "Agregar" at bounding box center [853, 332] width 75 height 29
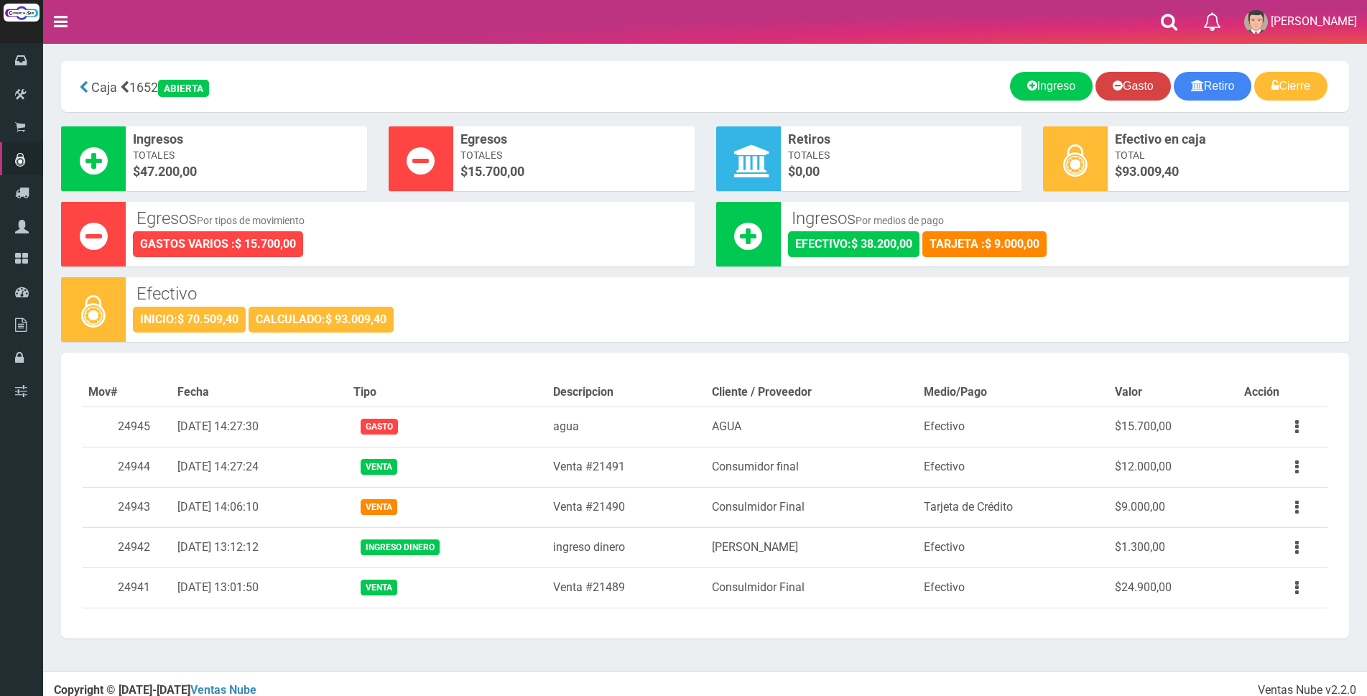
click at [1123, 84] on link "Gasto" at bounding box center [1133, 86] width 75 height 29
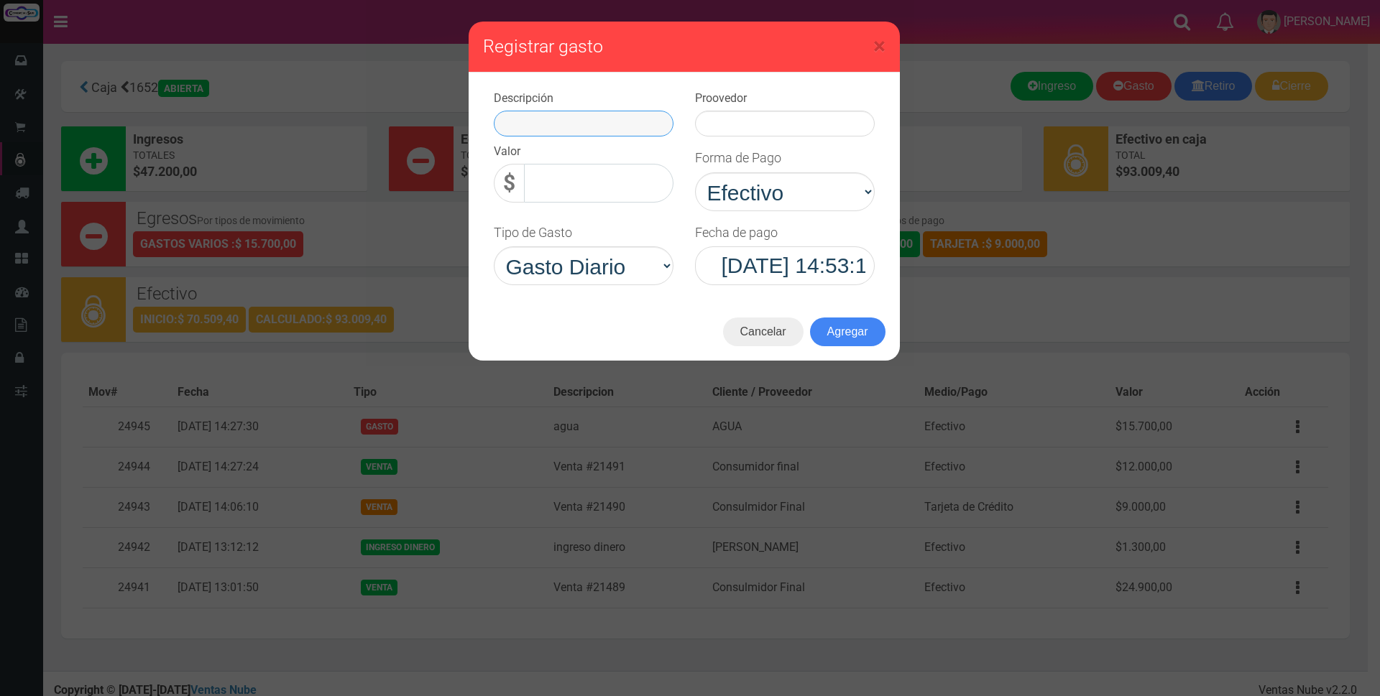
click at [602, 119] on input "text" at bounding box center [584, 124] width 180 height 26
type input "PAPELERA"
click at [772, 119] on input "text" at bounding box center [785, 124] width 180 height 26
type input "PAPELERA"
click at [629, 190] on input "0,00" at bounding box center [598, 183] width 149 height 39
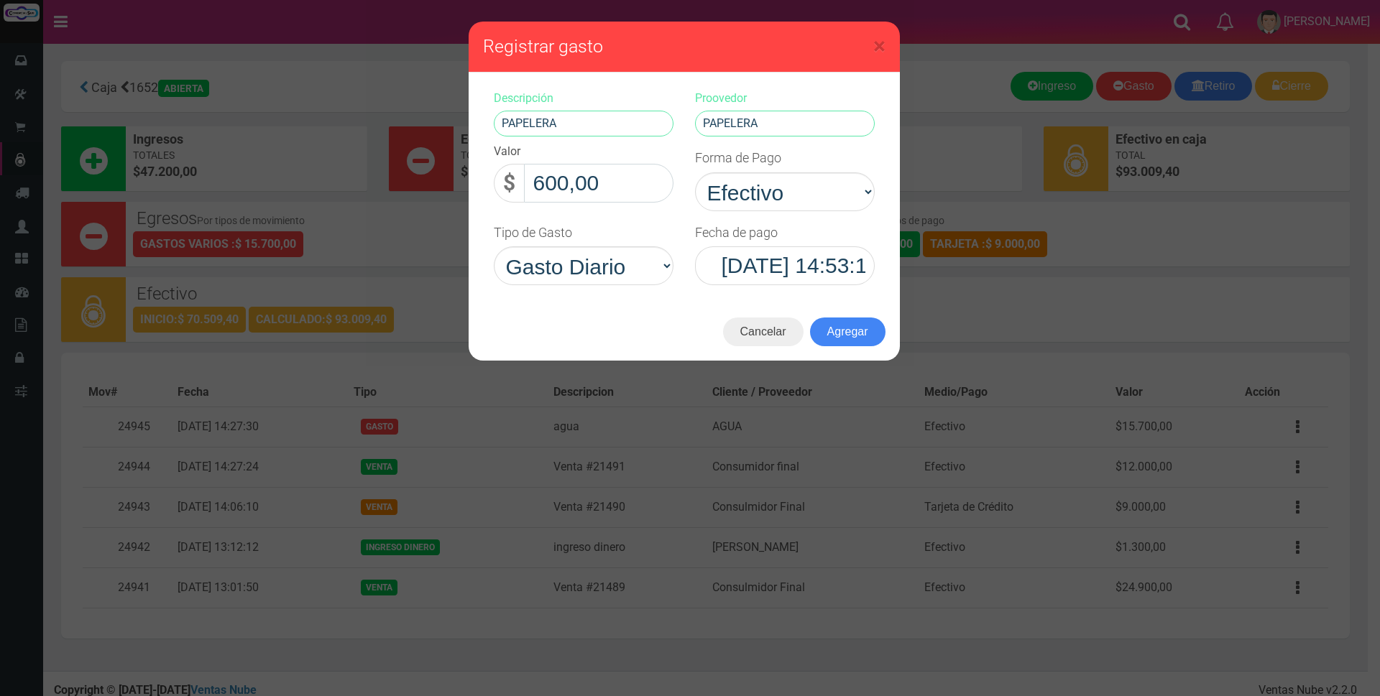
type input "6.000,00"
click at [874, 342] on button "Agregar" at bounding box center [847, 332] width 75 height 29
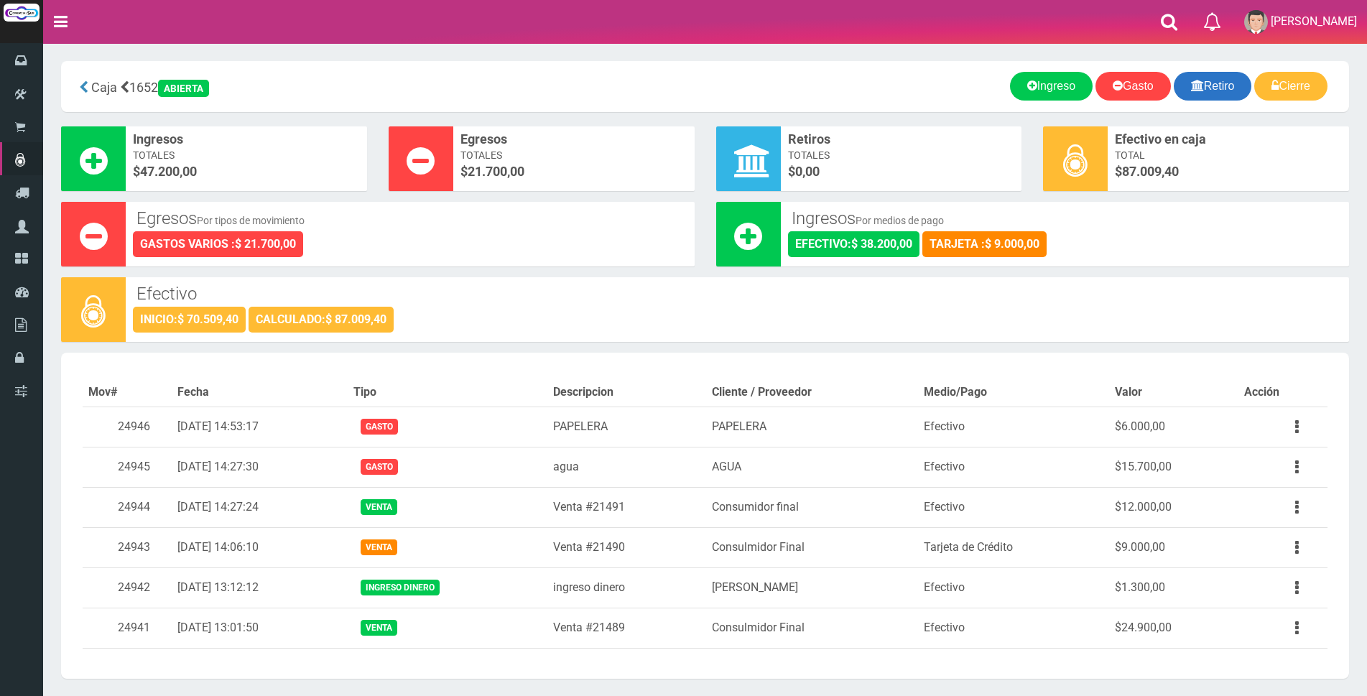
click at [1211, 80] on link "Retiro" at bounding box center [1213, 86] width 78 height 29
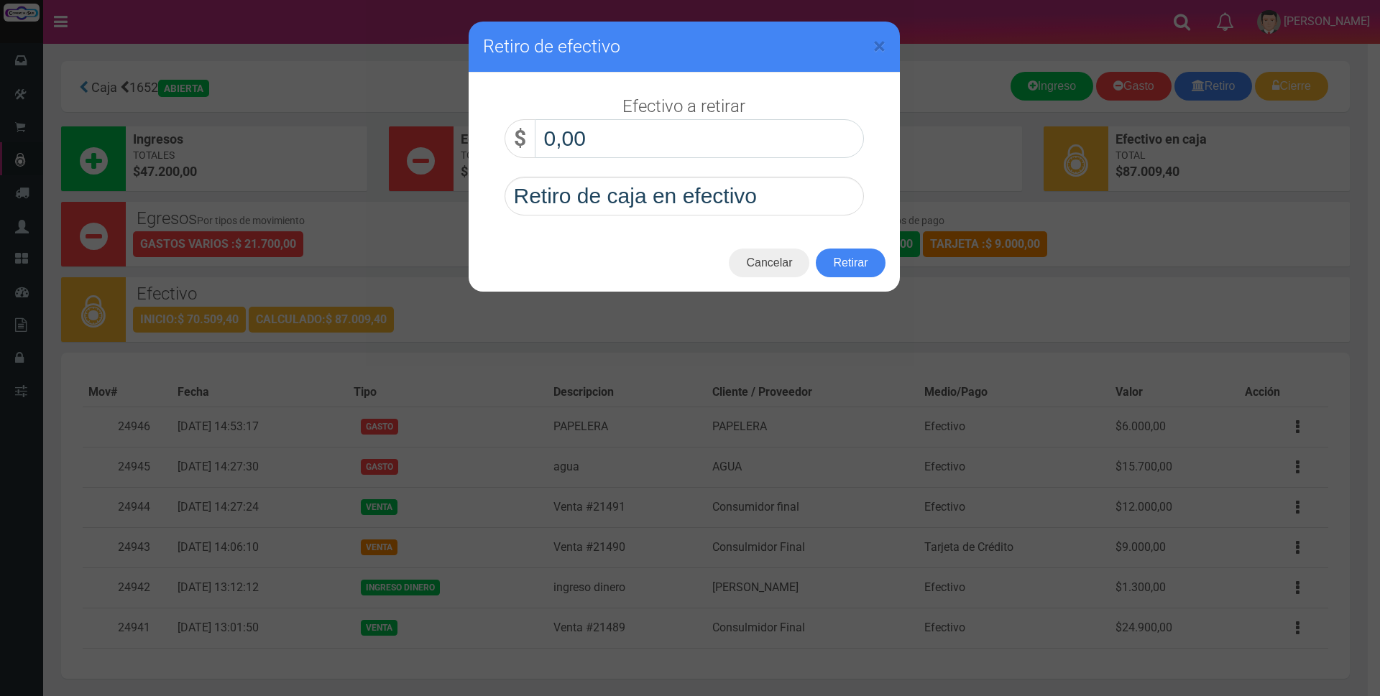
click at [773, 134] on input "0,00" at bounding box center [699, 138] width 329 height 39
type input "60.000,00"
click at [872, 269] on button "Retirar" at bounding box center [850, 263] width 69 height 29
